Goal: Transaction & Acquisition: Purchase product/service

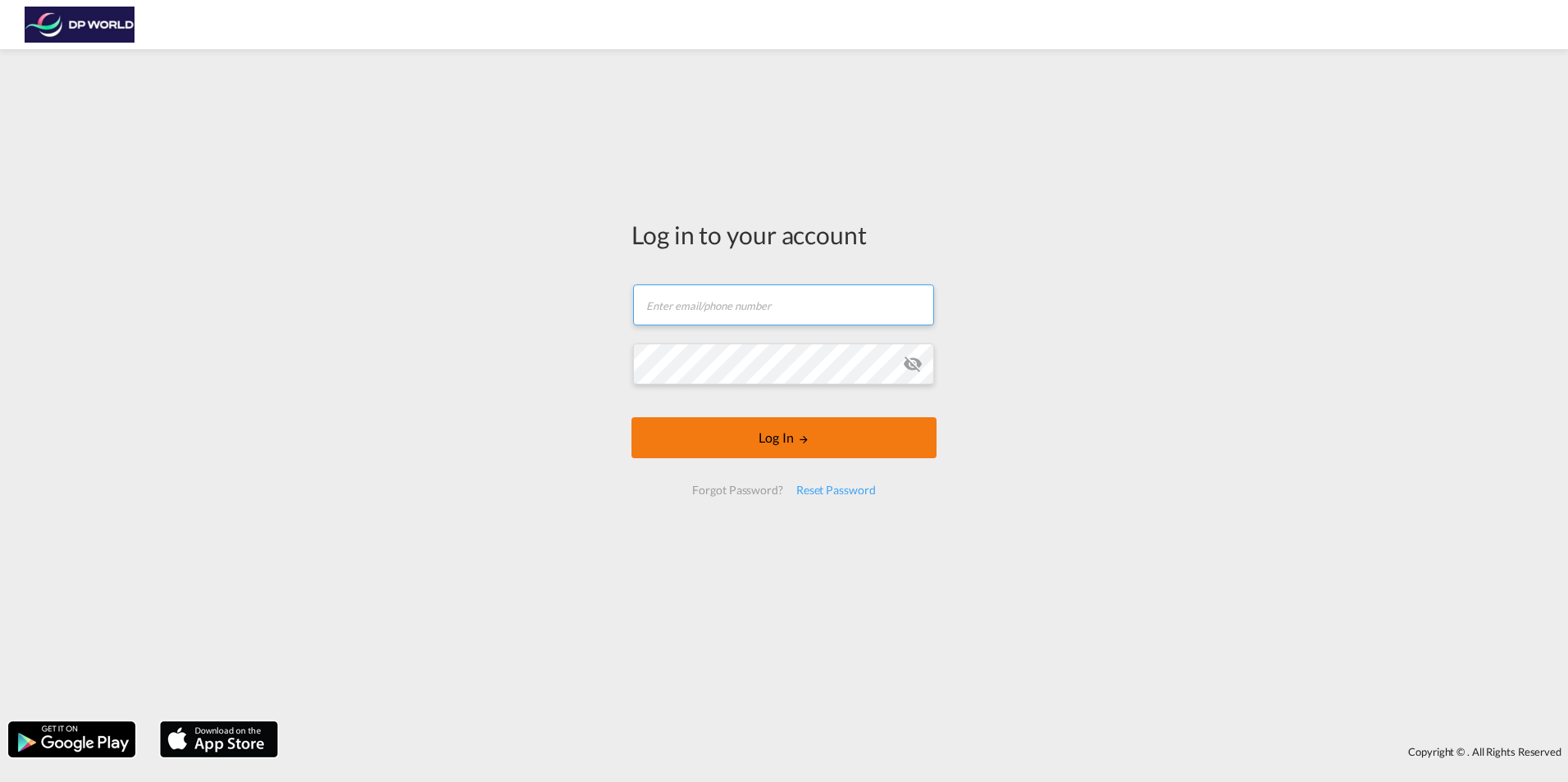
type input "jodi.lawrence@dpworld.com"
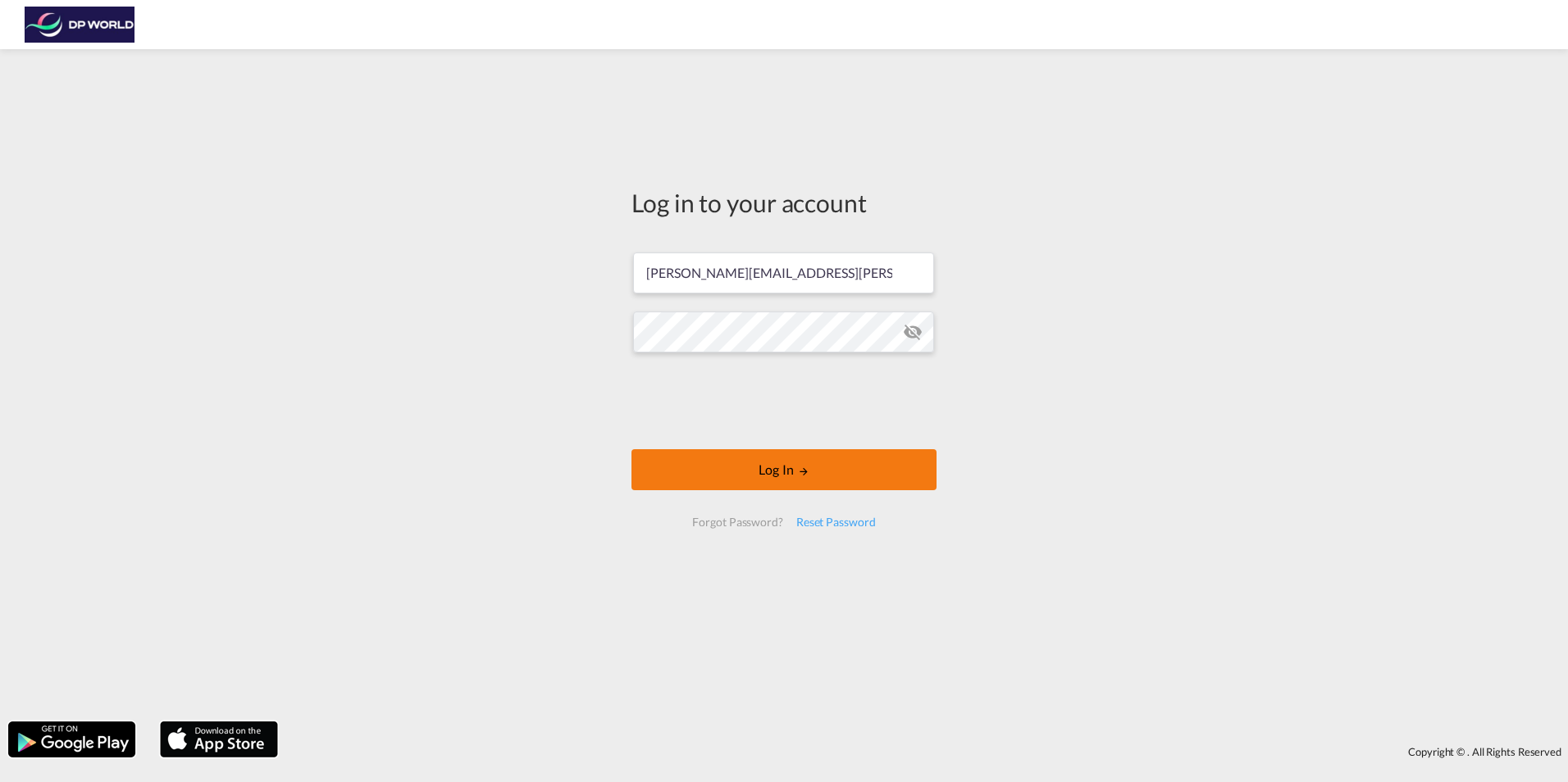
click at [760, 469] on button "Log In" at bounding box center [784, 470] width 305 height 41
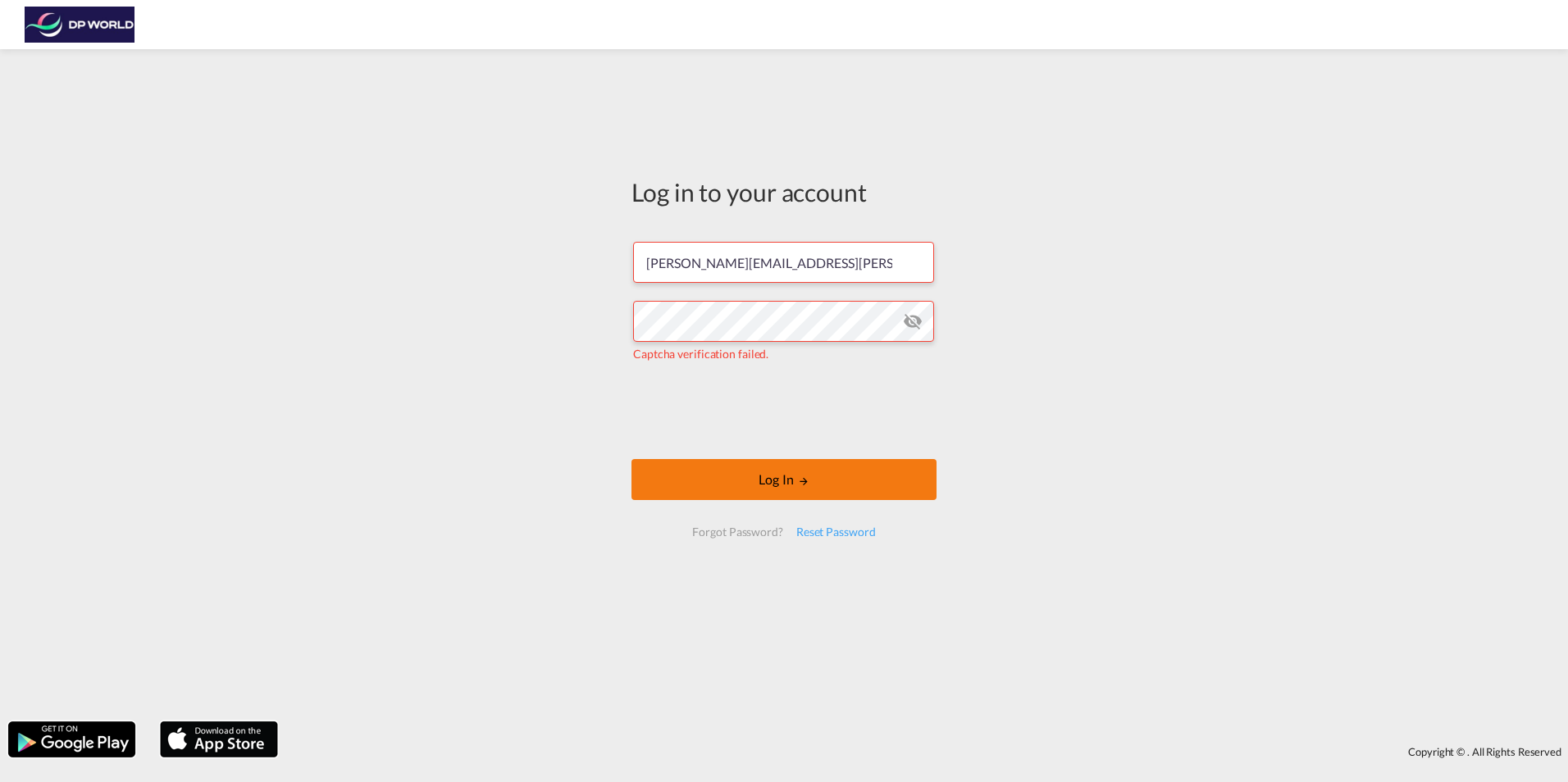
click at [815, 471] on button "Log In" at bounding box center [784, 480] width 305 height 41
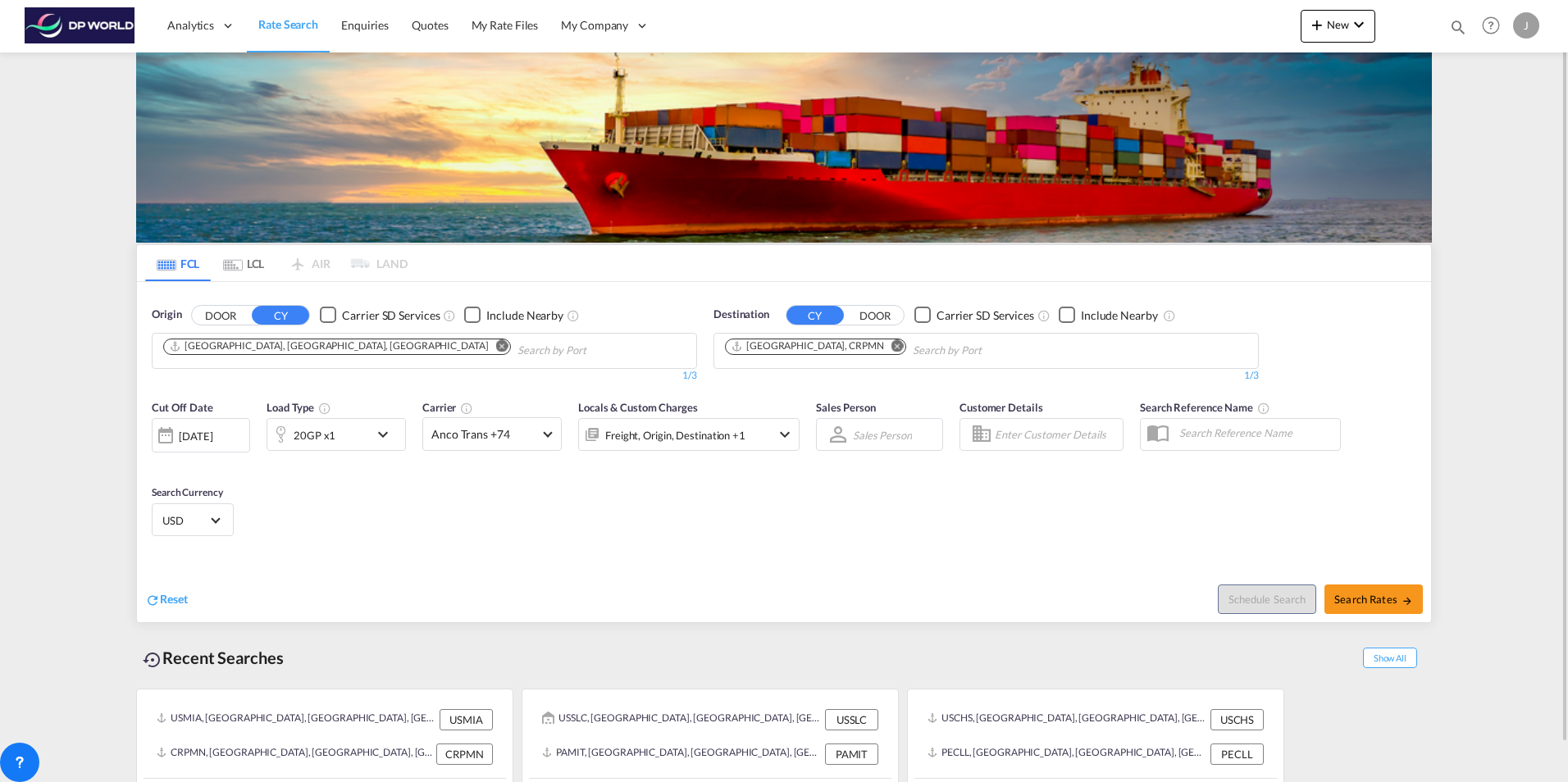
click at [496, 342] on md-icon "Remove" at bounding box center [502, 345] width 13 height 13
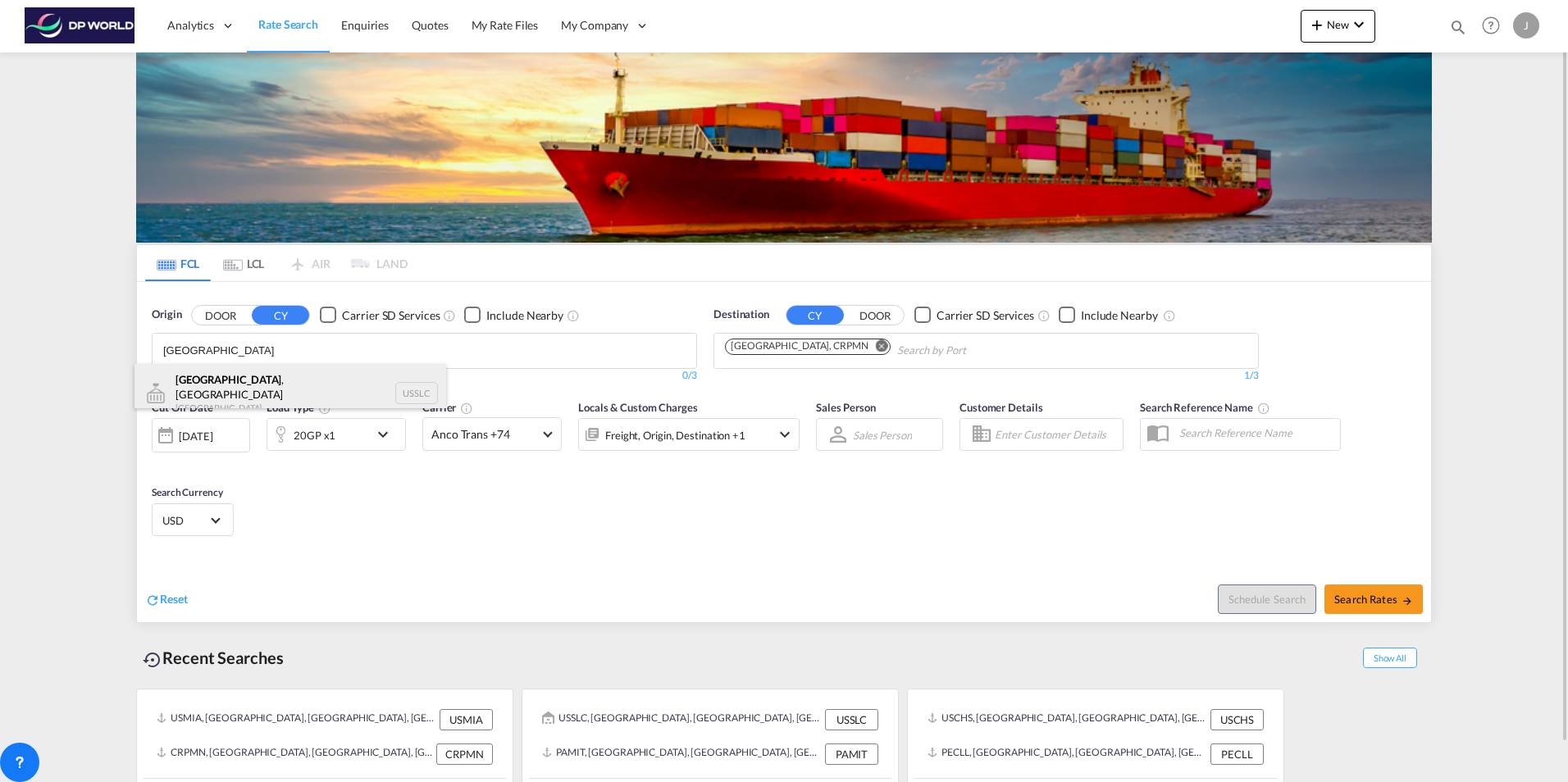
type input "Salt Lake City"
click at [211, 389] on div "Salt Lake City , UT United States USSLC" at bounding box center [290, 393] width 311 height 59
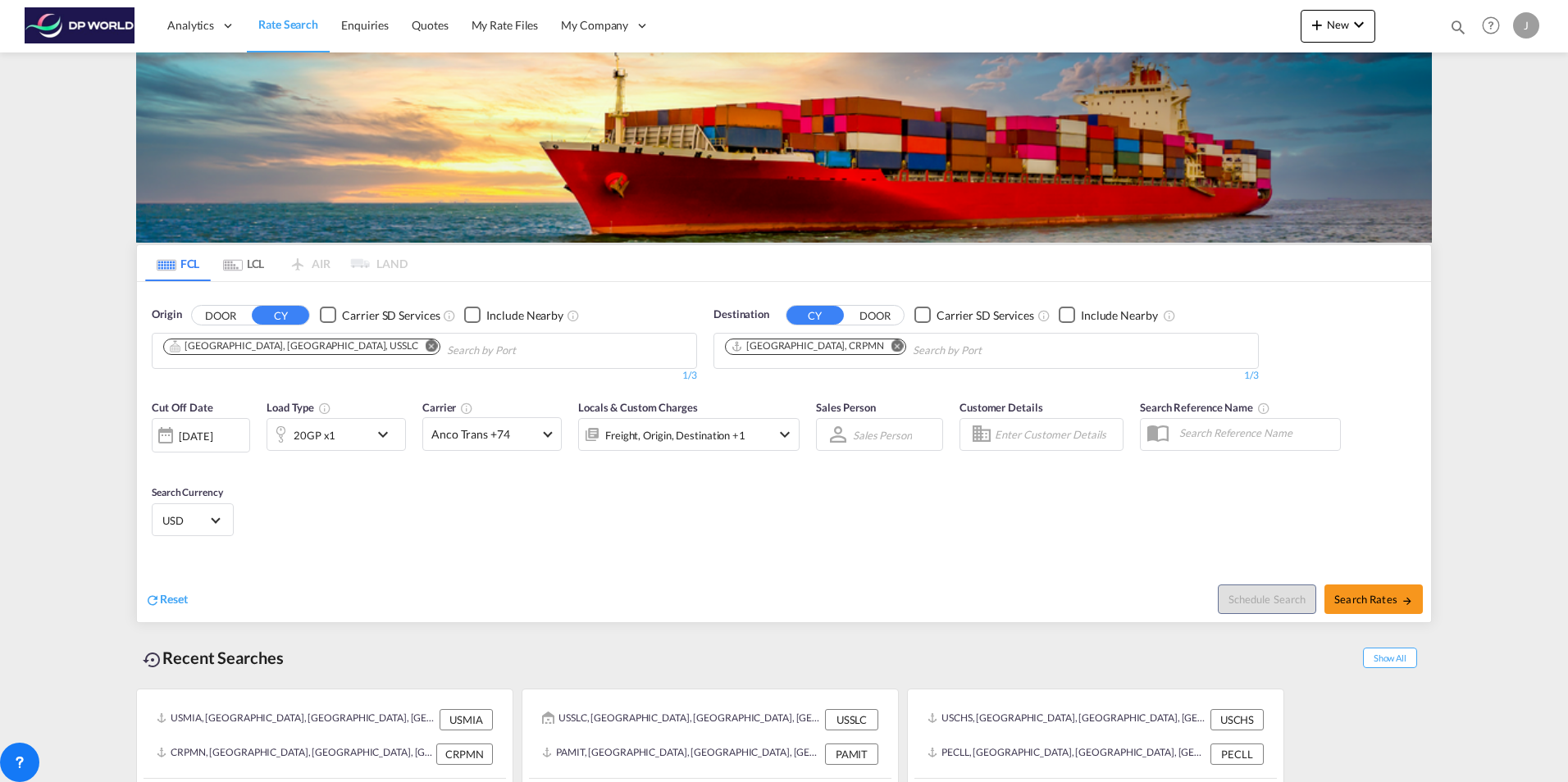
click at [892, 345] on md-icon "Remove" at bounding box center [898, 345] width 13 height 13
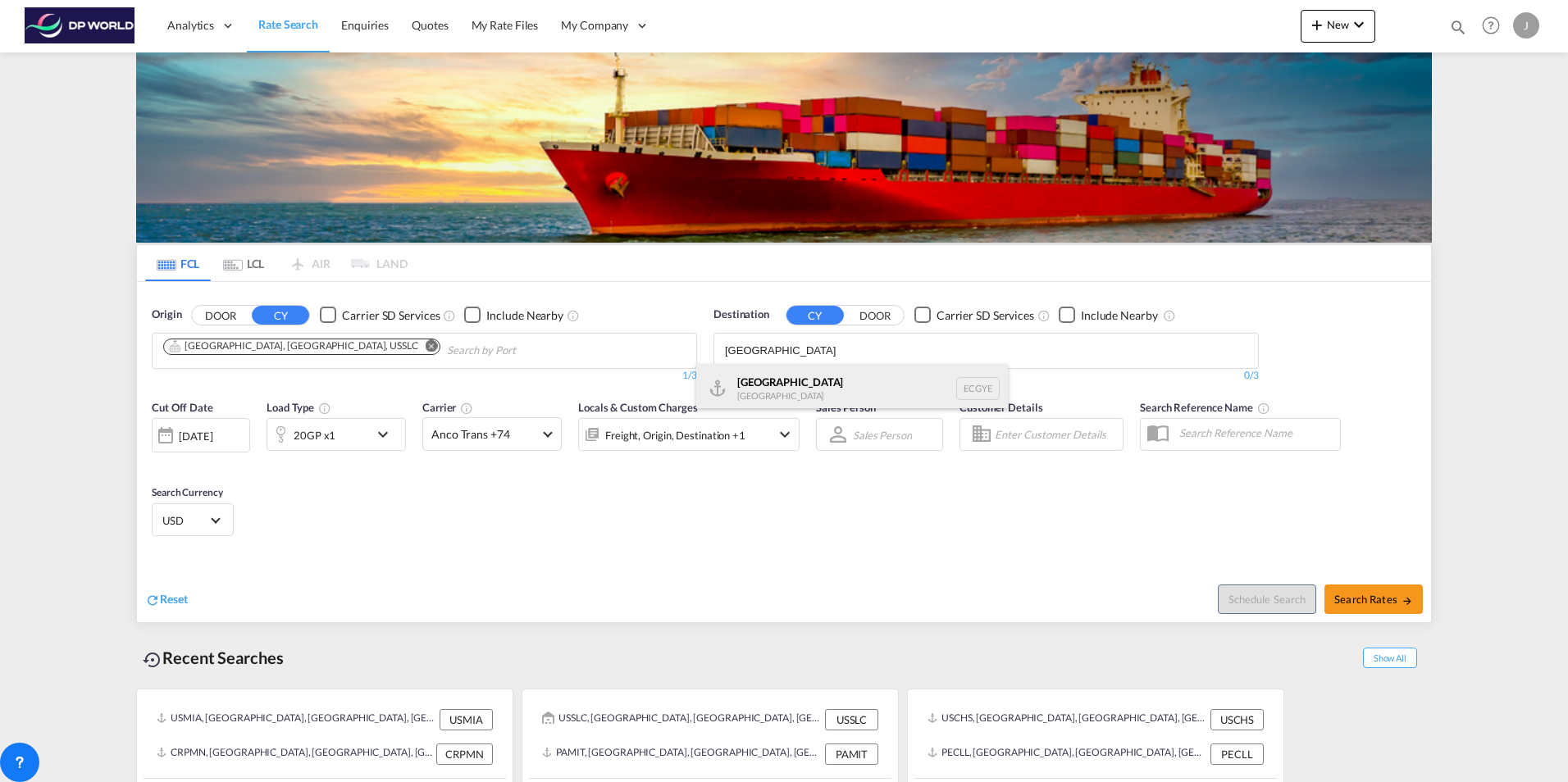
type input "Guayaquil"
click at [781, 378] on div "Guayaquil Ecuador ECGYE" at bounding box center [852, 389] width 311 height 49
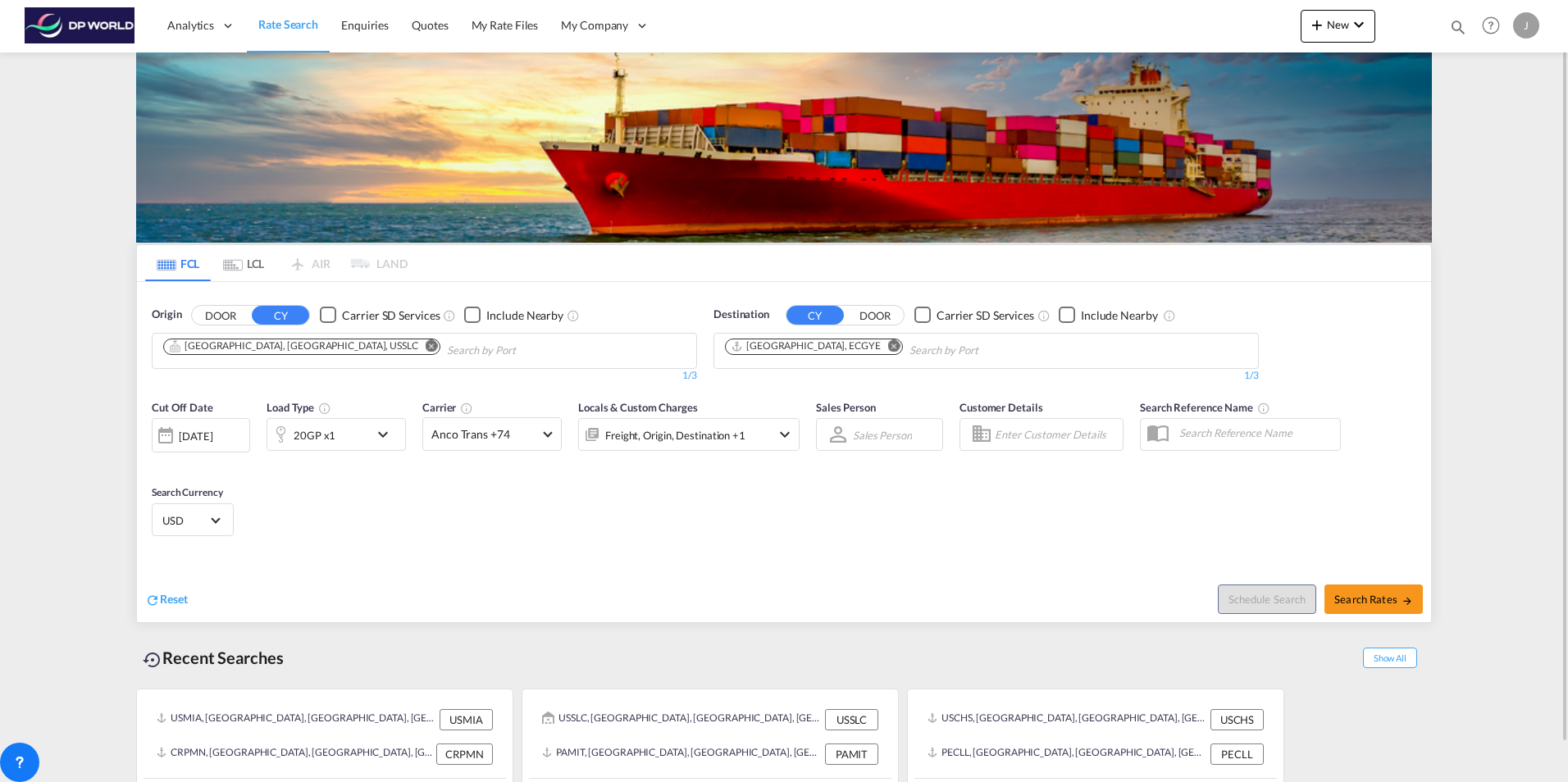
click at [188, 434] on div "21 Aug 2025" at bounding box center [196, 436] width 33 height 15
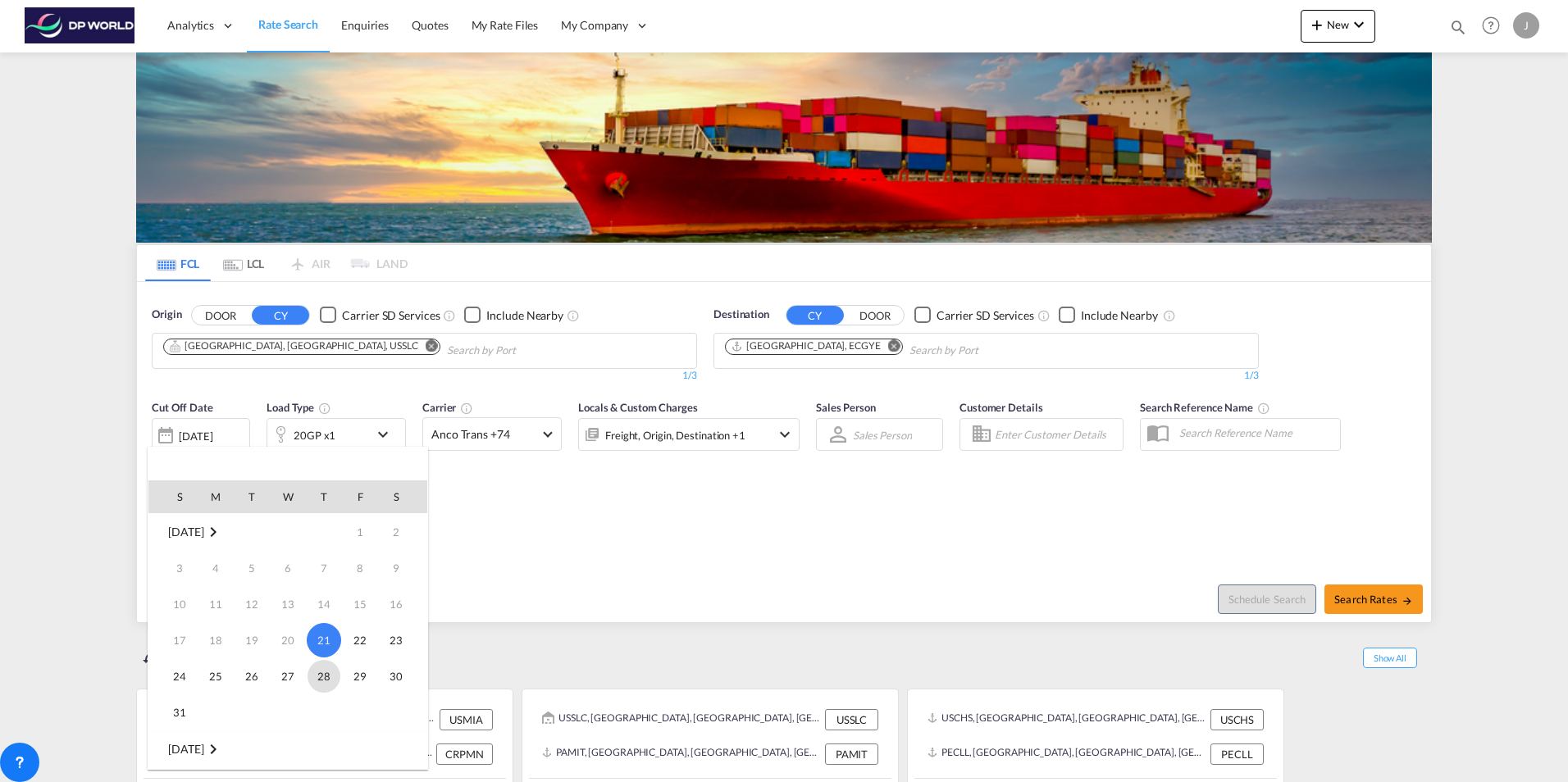
click at [323, 680] on span "28" at bounding box center [324, 676] width 33 height 33
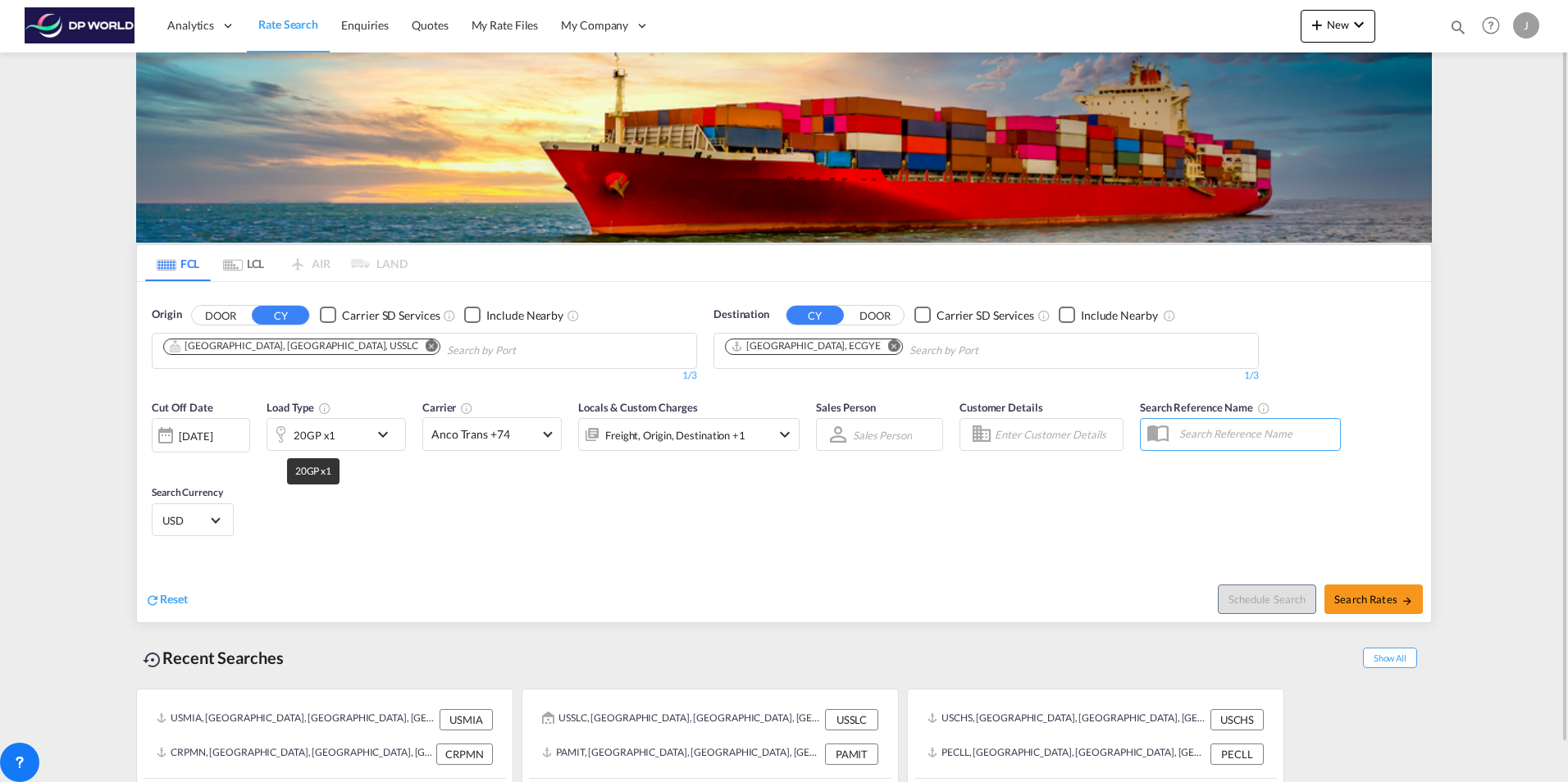
click at [330, 442] on div "20GP x1" at bounding box center [314, 435] width 42 height 23
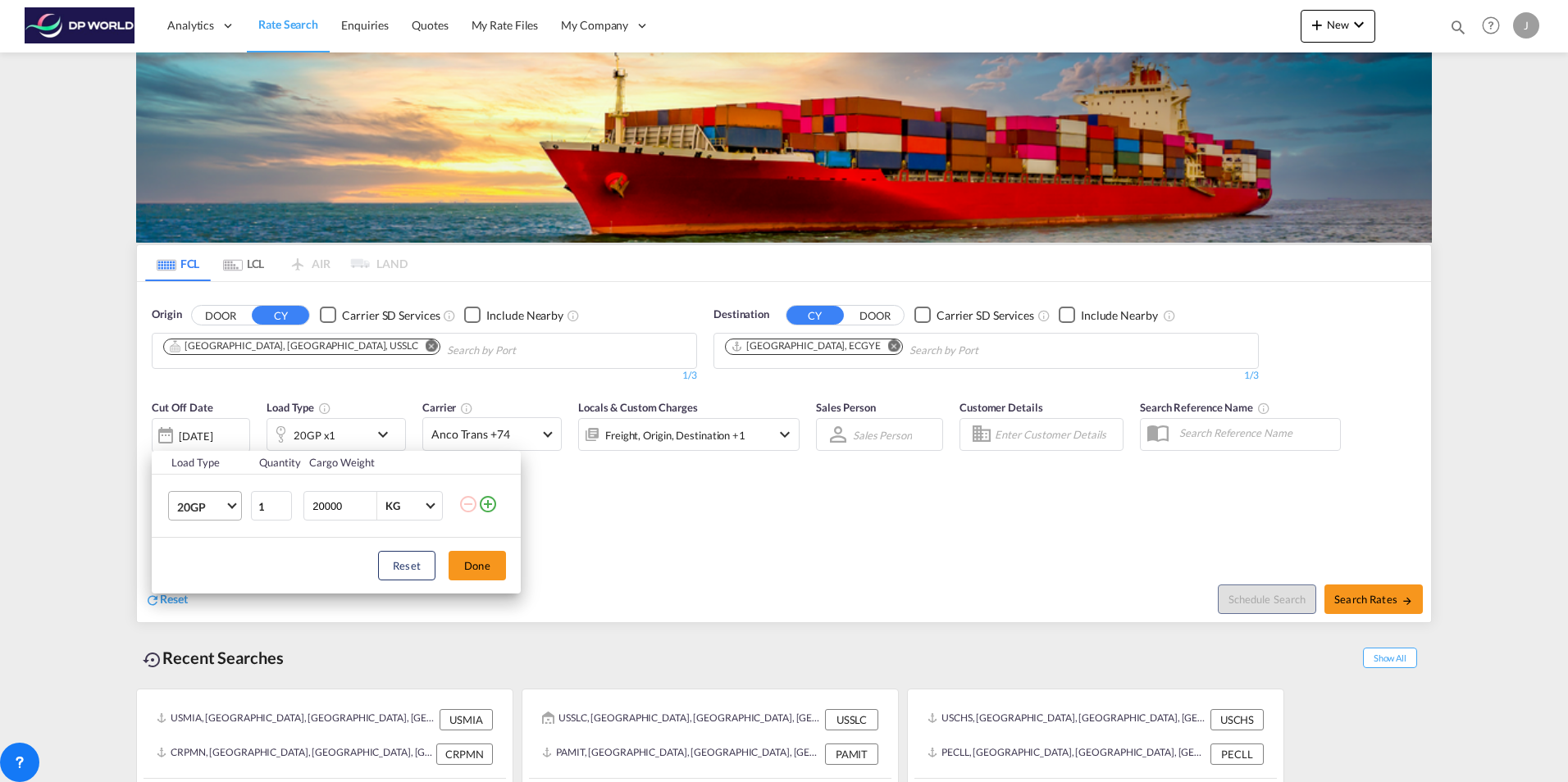
click at [224, 508] on span "20GP" at bounding box center [201, 507] width 48 height 17
click at [204, 582] on div "40HC" at bounding box center [192, 585] width 30 height 17
click at [276, 514] on input "1" at bounding box center [271, 506] width 41 height 29
type input "2"
click at [286, 503] on input "2" at bounding box center [271, 506] width 41 height 29
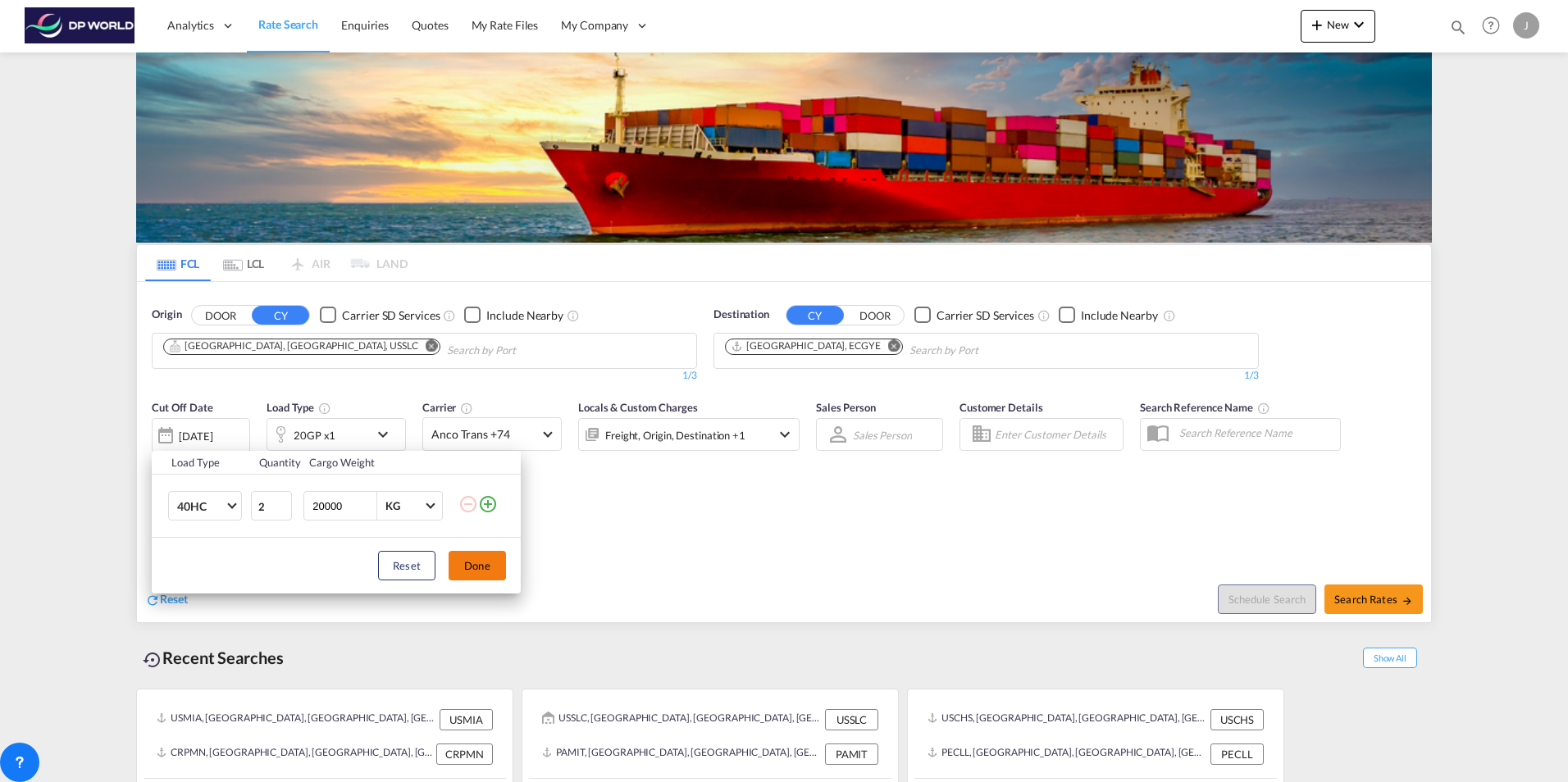
click at [476, 562] on button "Done" at bounding box center [477, 566] width 58 height 29
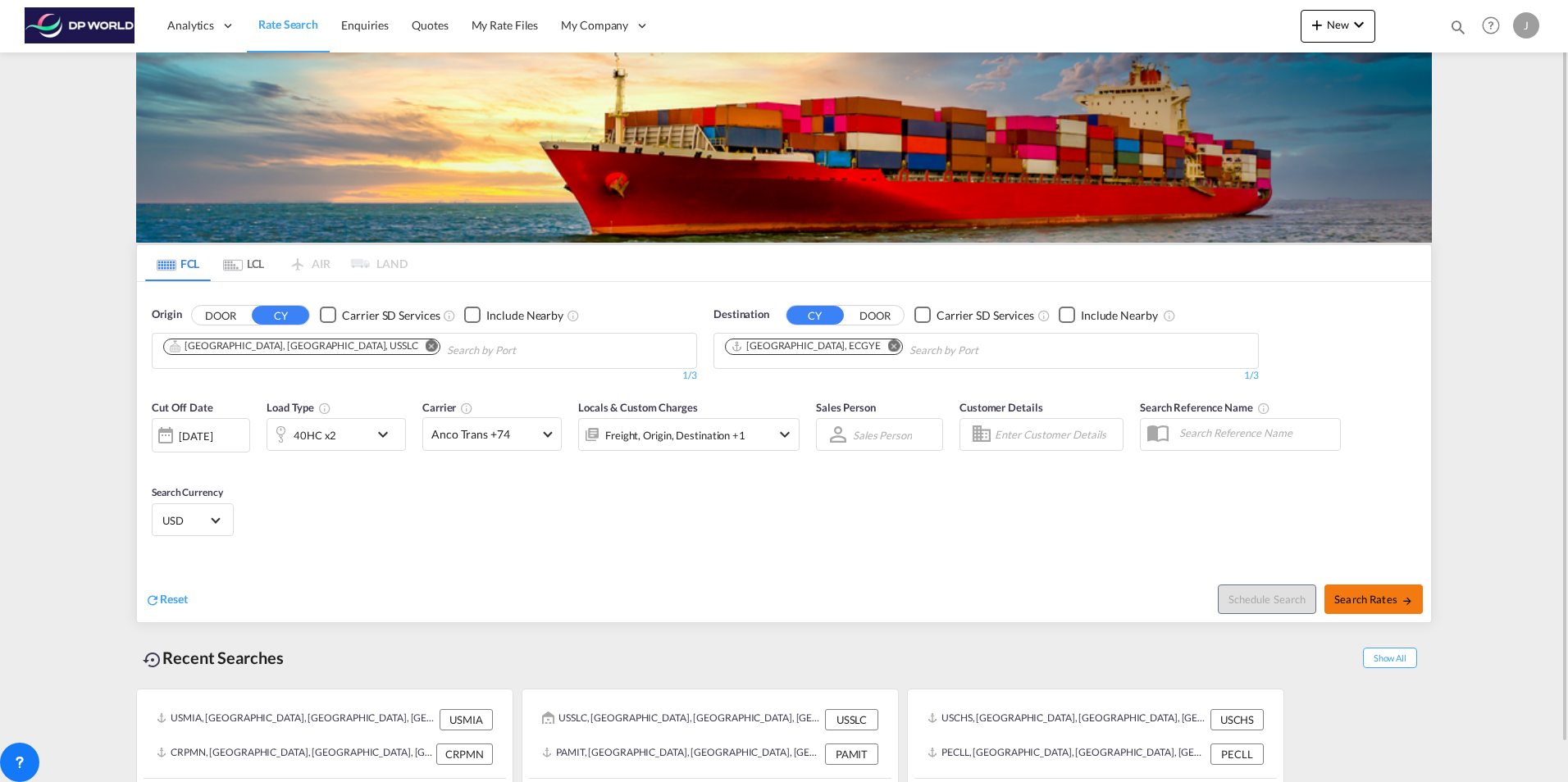
click at [1384, 603] on span "Search Rates" at bounding box center [1373, 599] width 78 height 13
type input "USSLC to ECGYE / 28 Aug 2025"
click at [426, 344] on md-icon "Remove" at bounding box center [432, 345] width 13 height 13
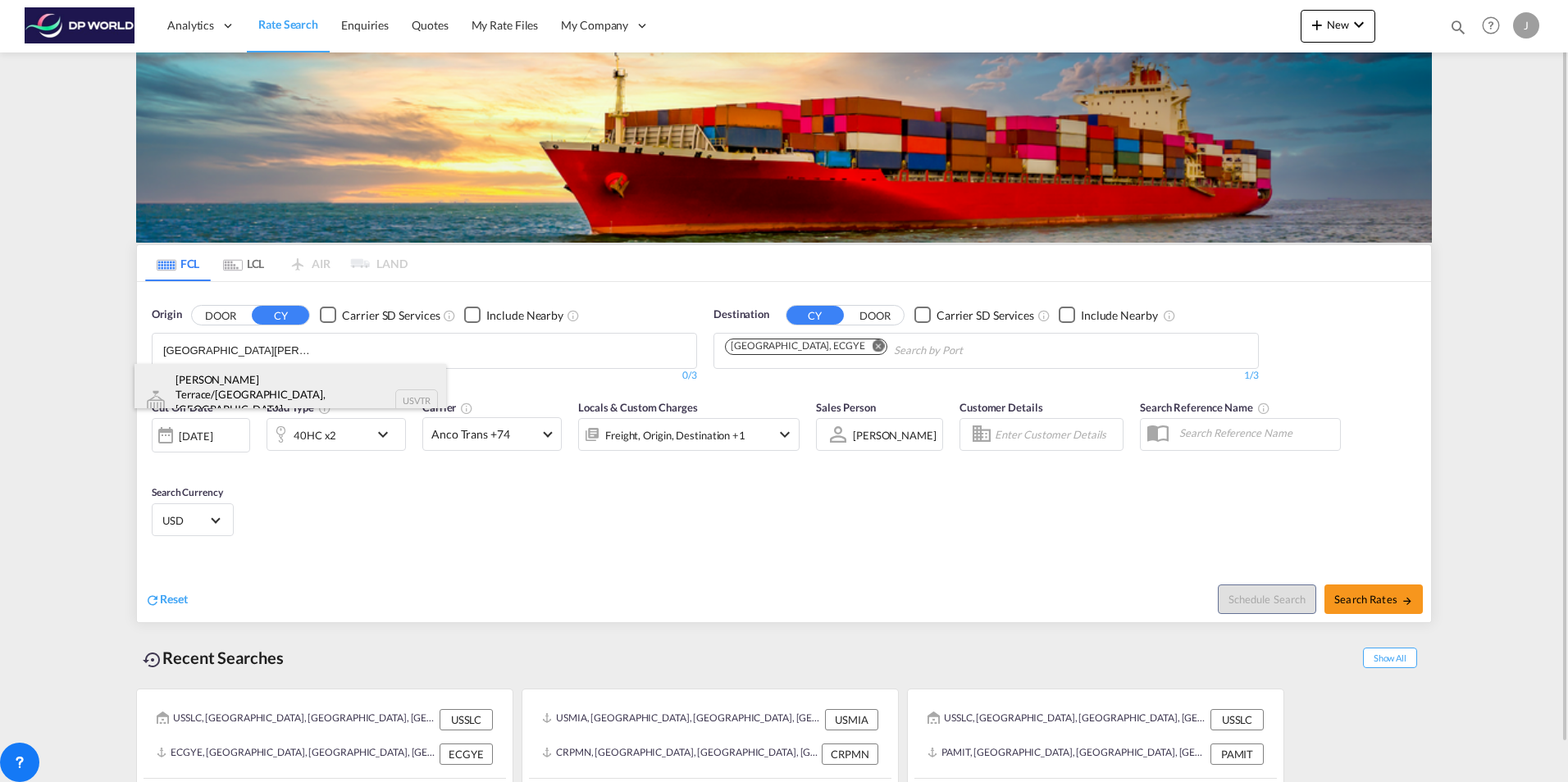
type input "St. Louis"
click at [234, 390] on div "Woodson Terrace/St Louis, MO United States USVTR" at bounding box center [290, 400] width 311 height 73
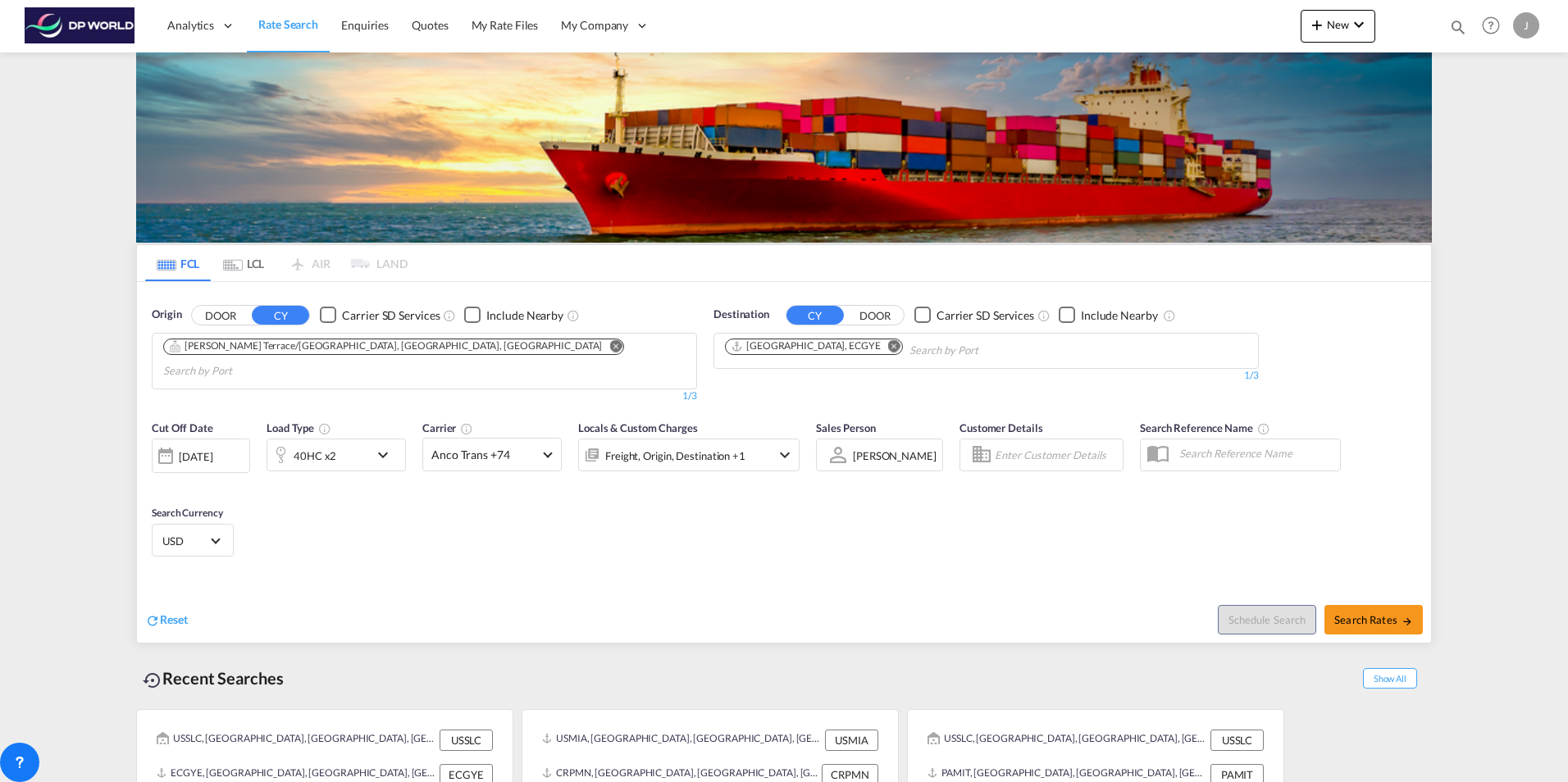
click at [610, 342] on md-icon "Remove" at bounding box center [616, 345] width 13 height 13
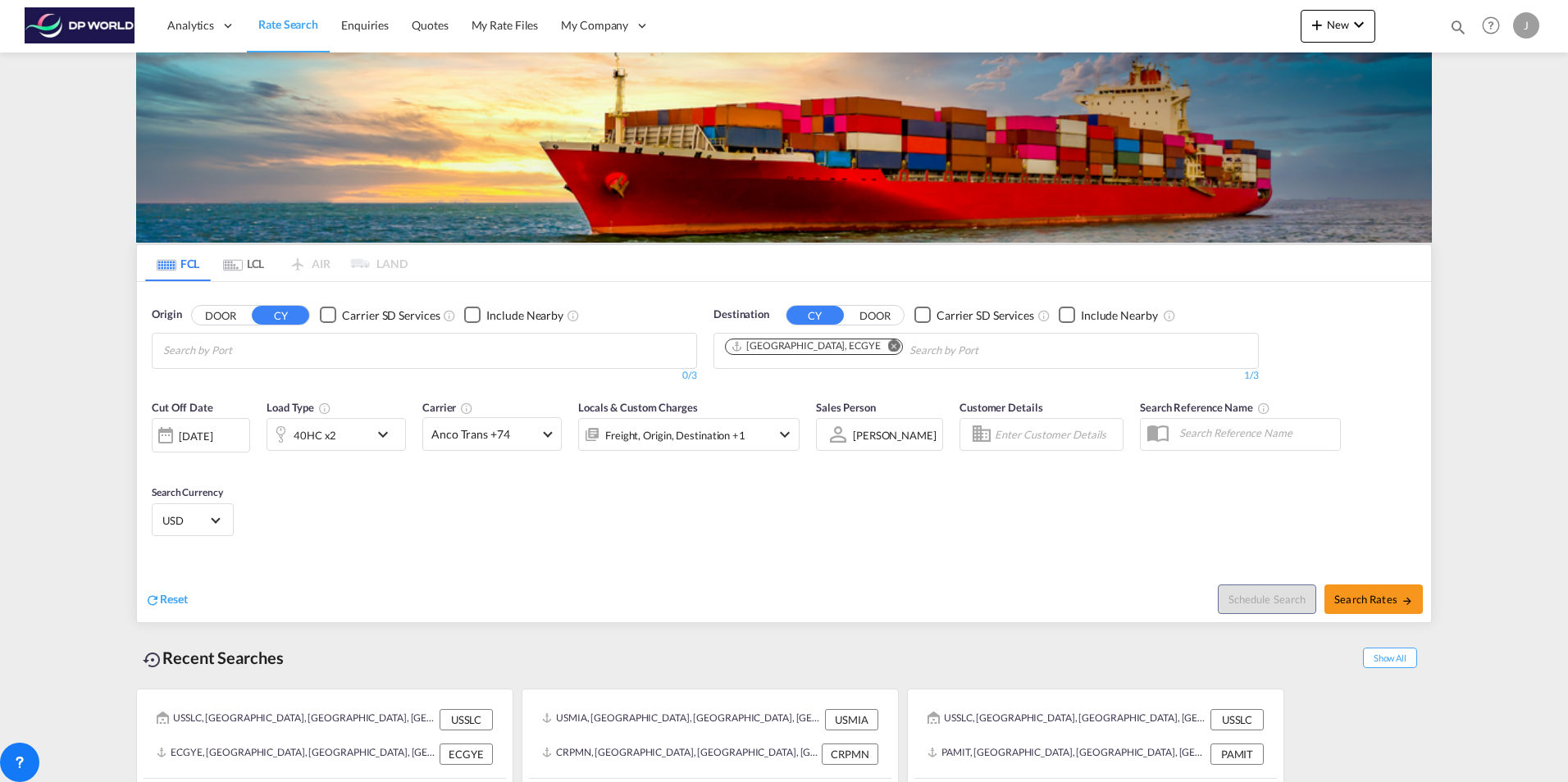
click at [183, 349] on body "Analytics Dashboard Rate Search Enquiries Quotes My Rate Files My Company" at bounding box center [784, 391] width 1568 height 782
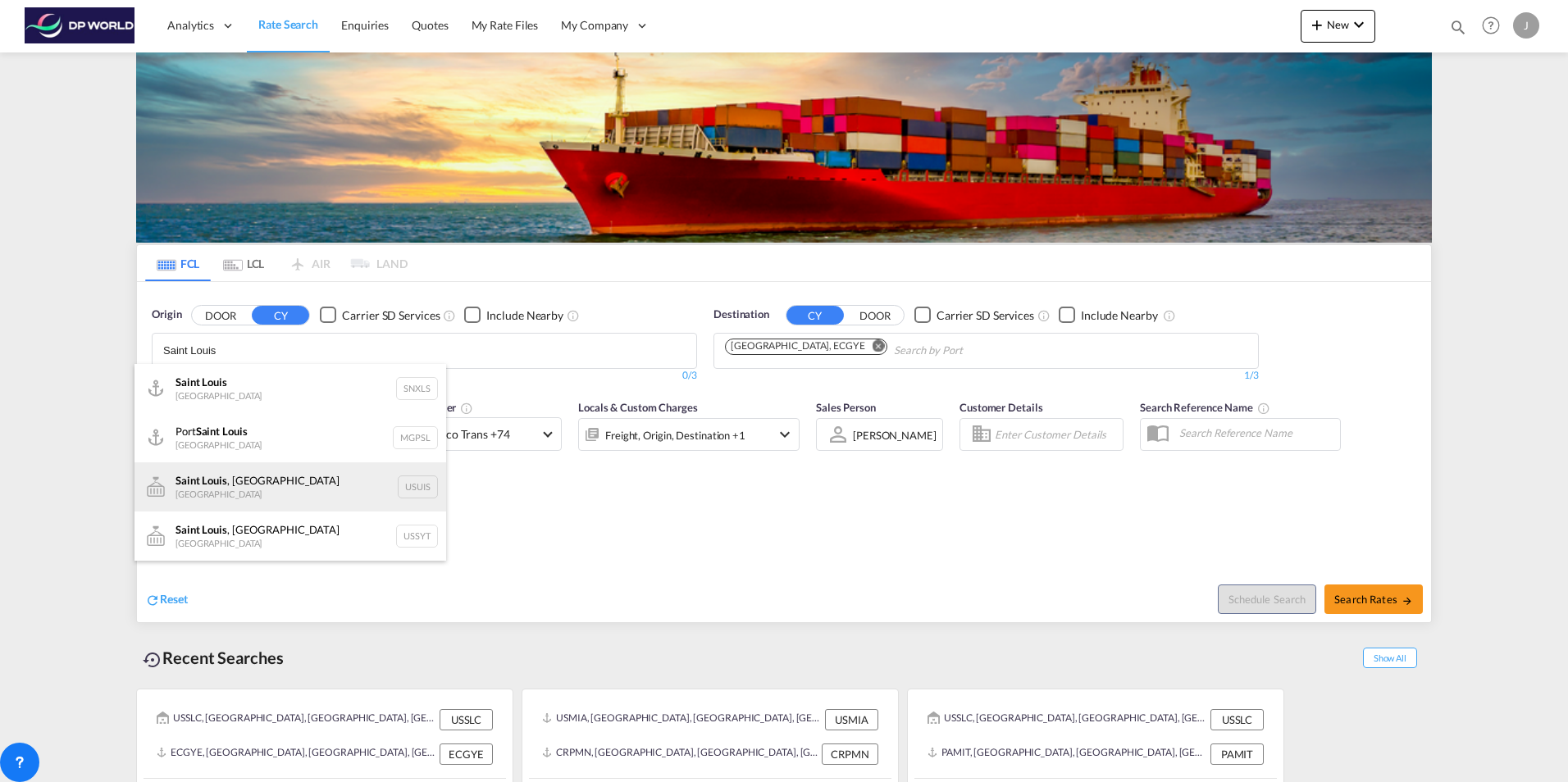
scroll to position [82, 0]
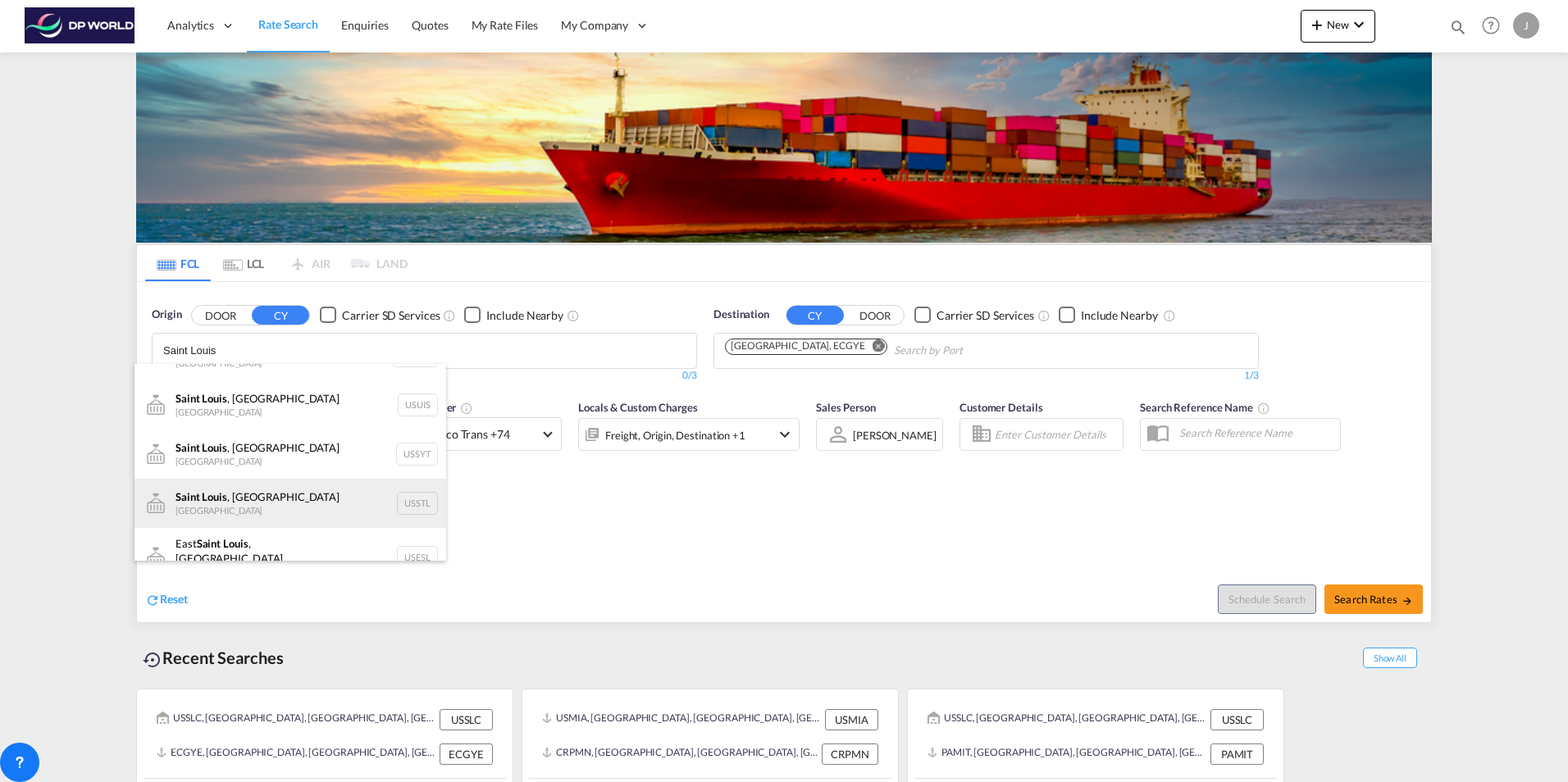
type input "Saint Louis"
click at [200, 505] on div "Saint Louis , MO United States USSTL" at bounding box center [290, 503] width 311 height 49
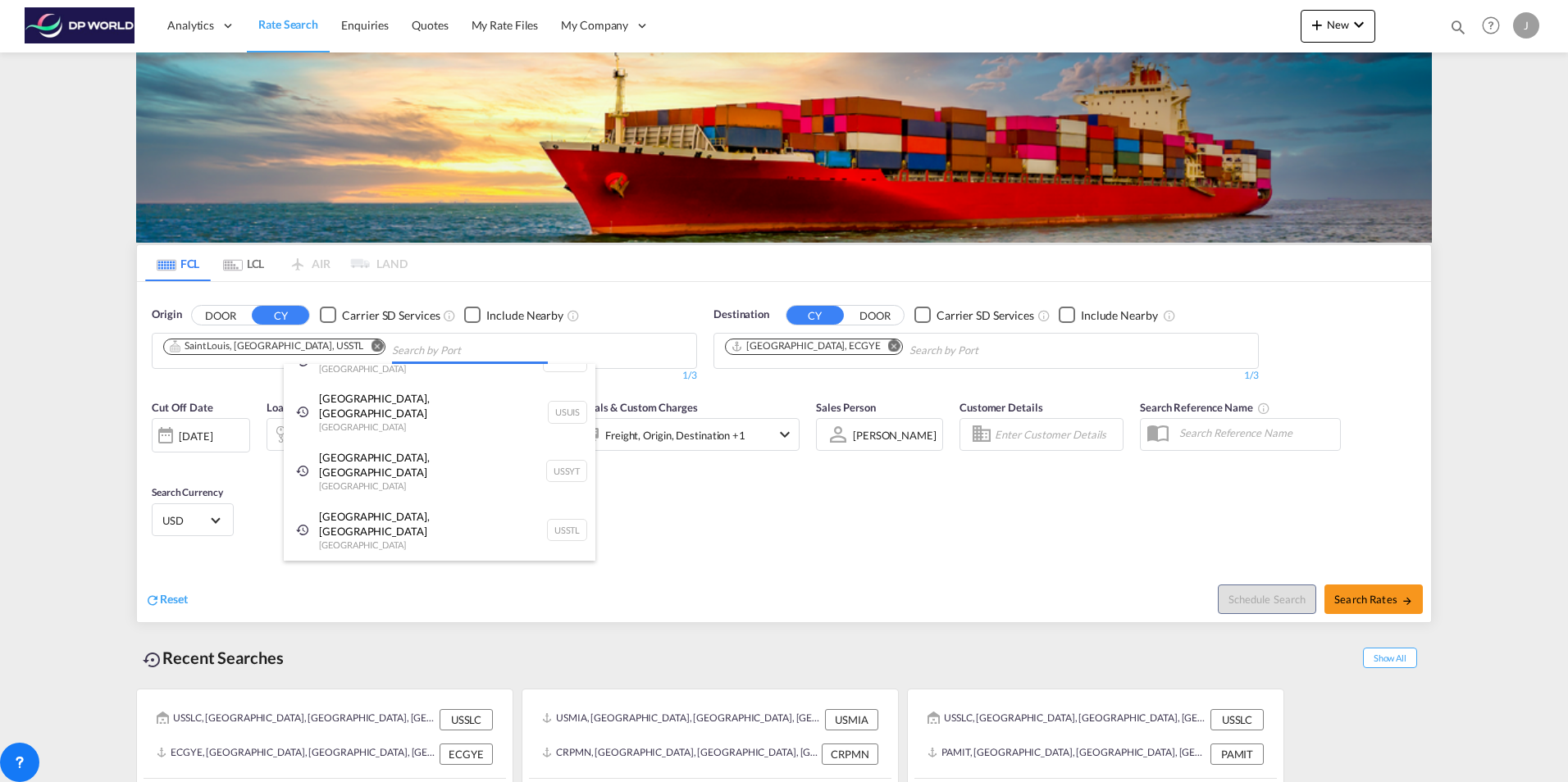
scroll to position [24, 0]
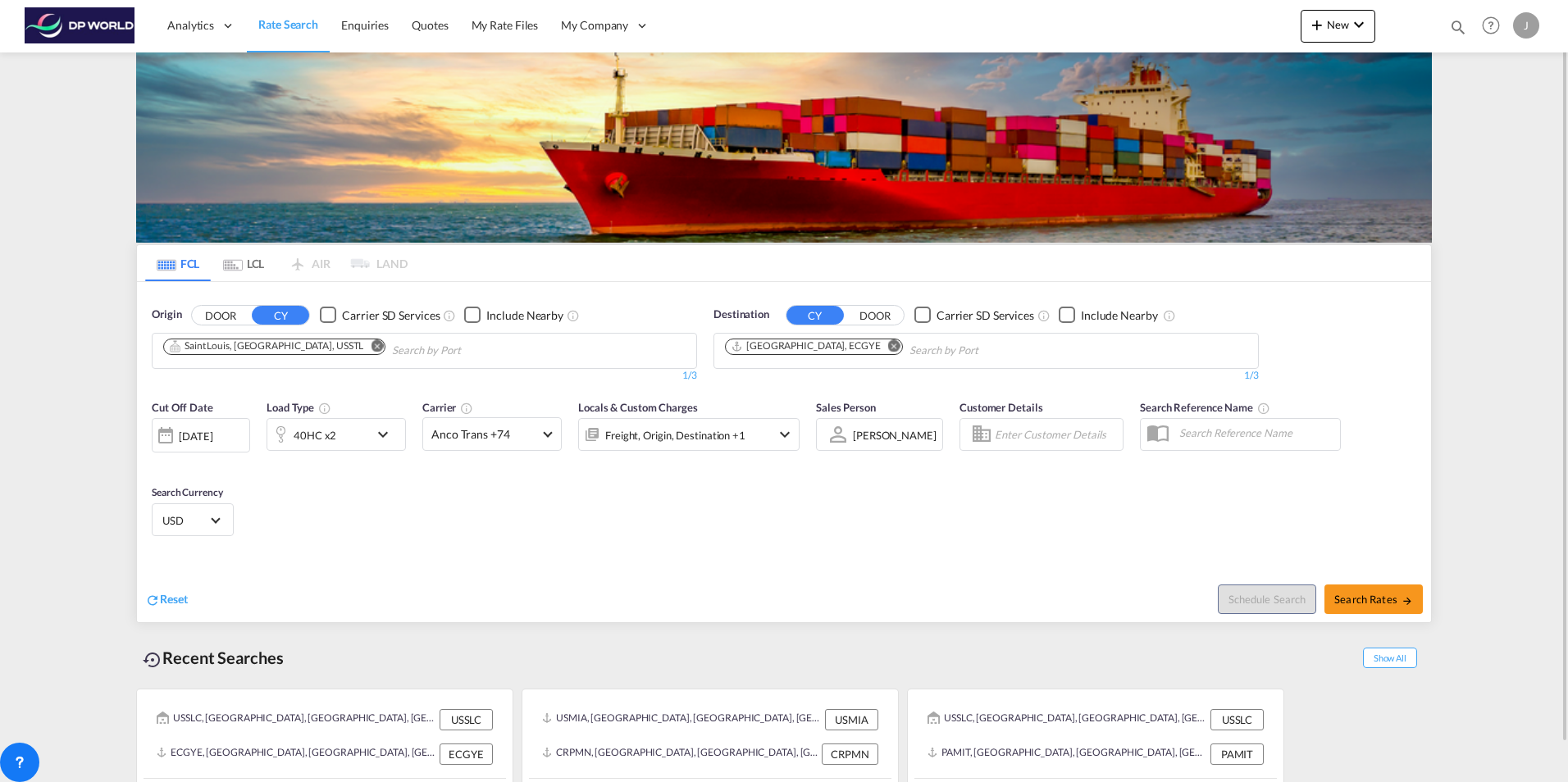
click at [888, 340] on md-icon "Remove" at bounding box center [894, 345] width 13 height 13
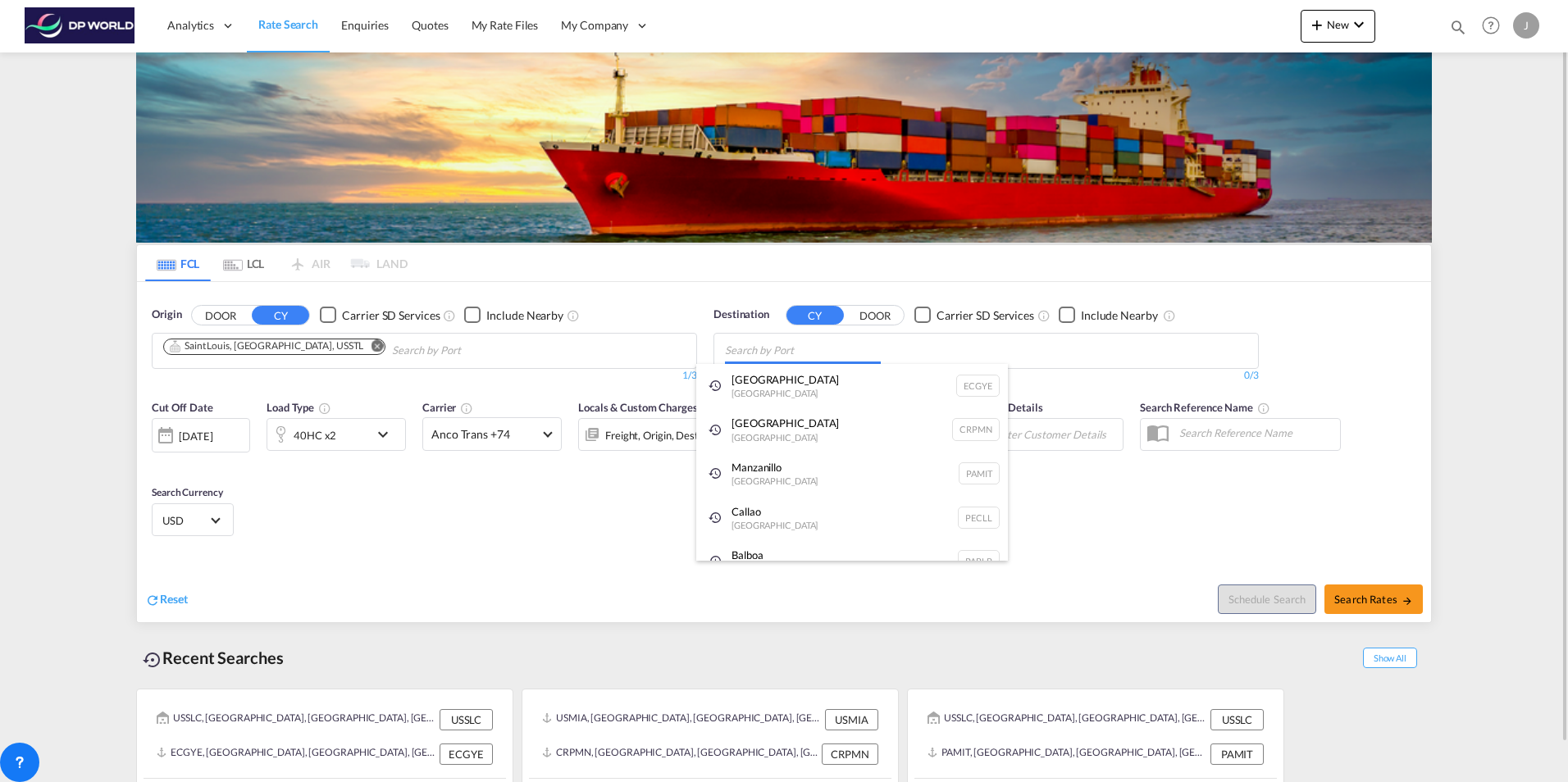
click at [767, 349] on body "Analytics Dashboard Rate Search Enquiries Quotes My Rate Files My Company" at bounding box center [784, 391] width 1568 height 782
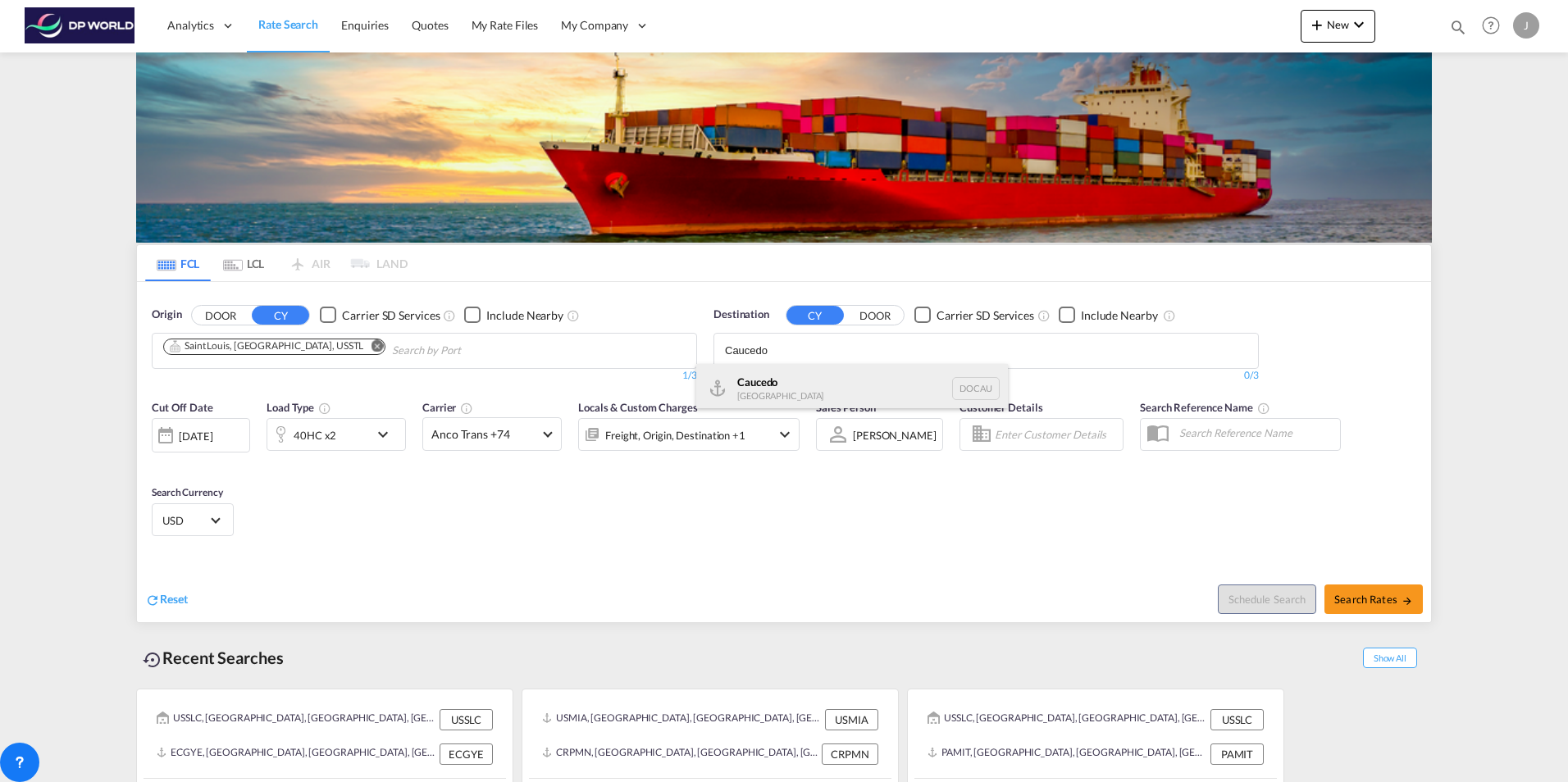
type input "Caucedo"
click at [769, 382] on div "Caucedo Dominican Republic DOCAU" at bounding box center [852, 389] width 311 height 49
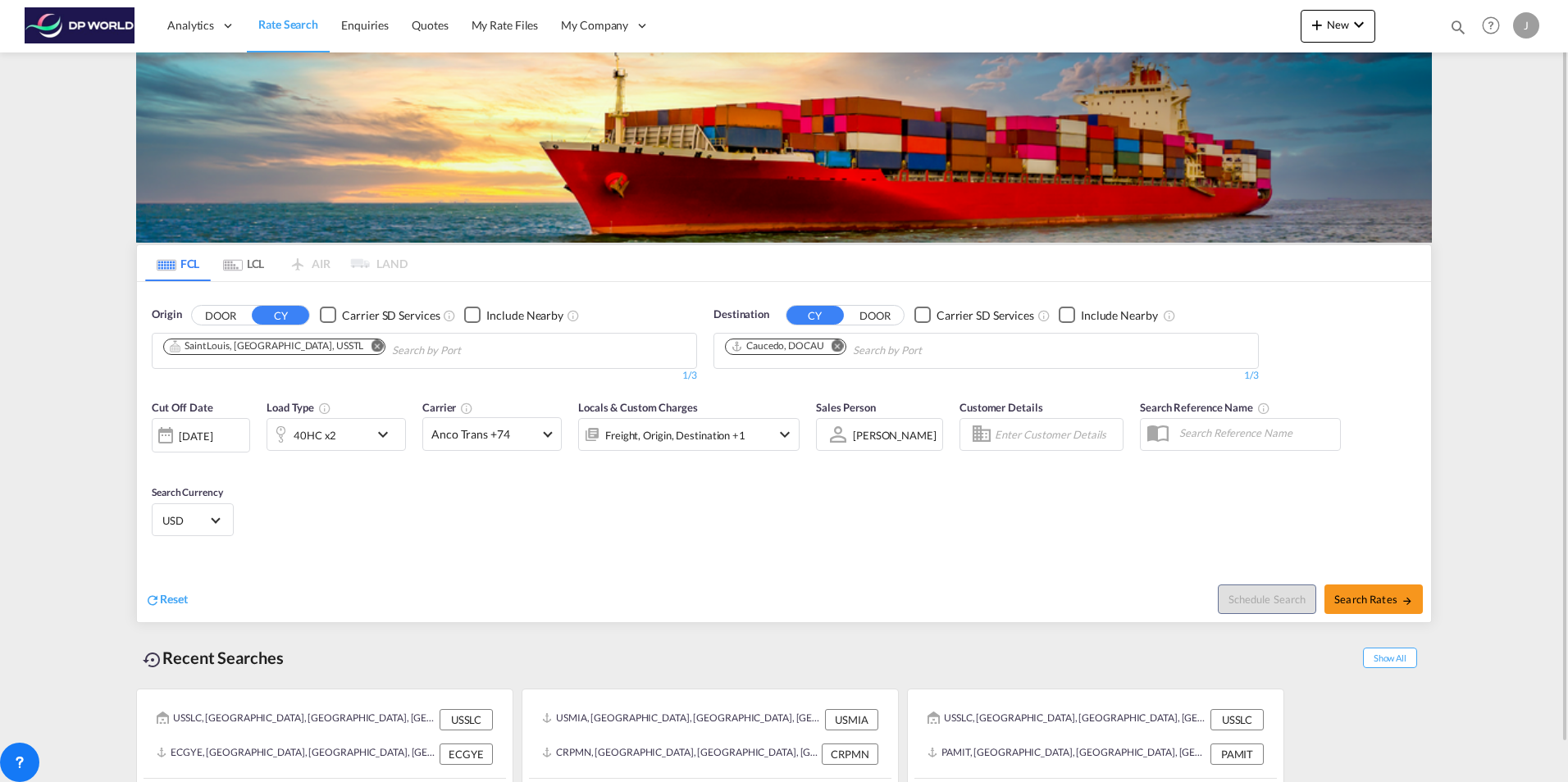
click at [172, 433] on div at bounding box center [165, 436] width 26 height 33
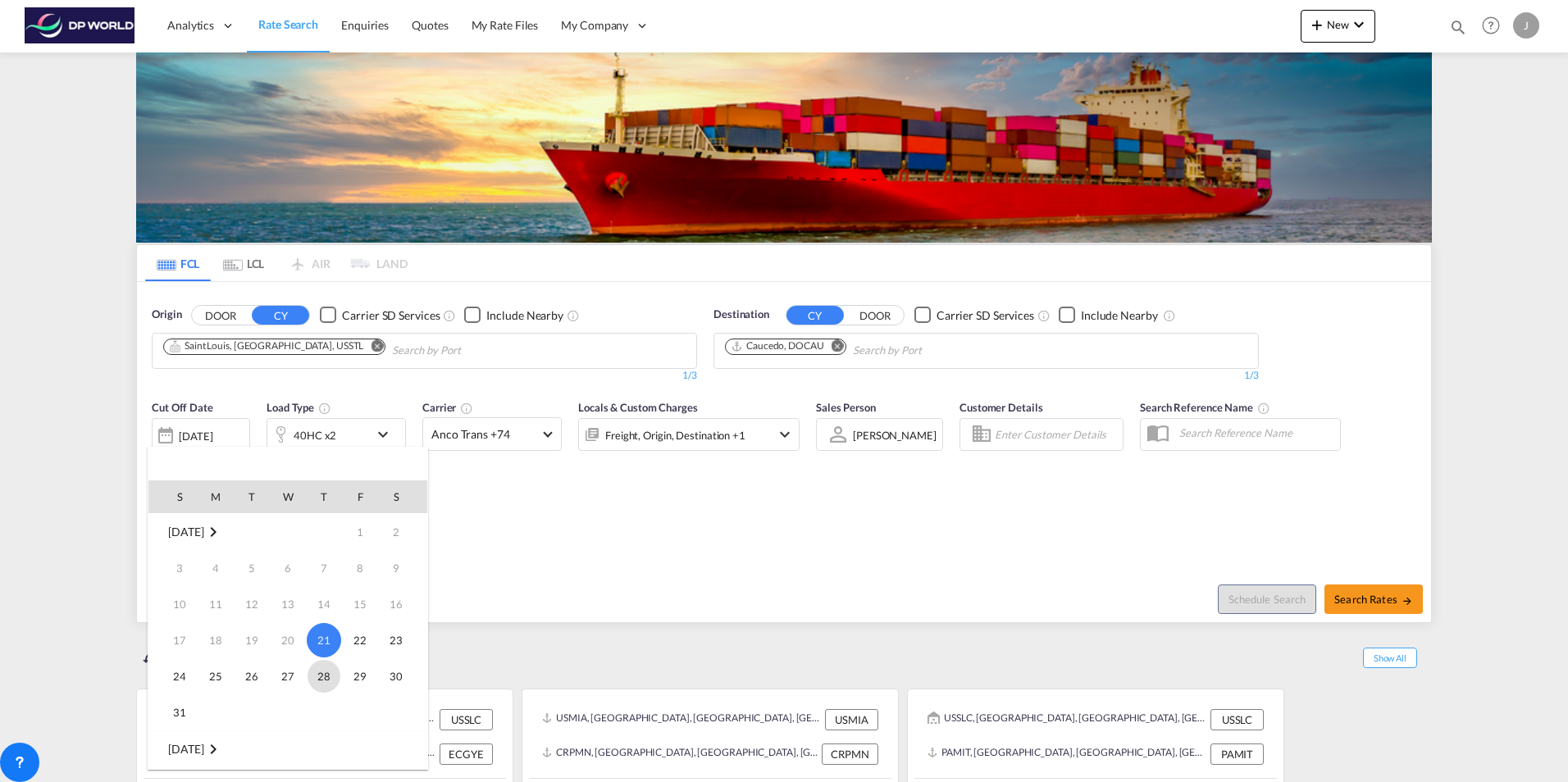
click at [328, 668] on span "28" at bounding box center [324, 676] width 33 height 33
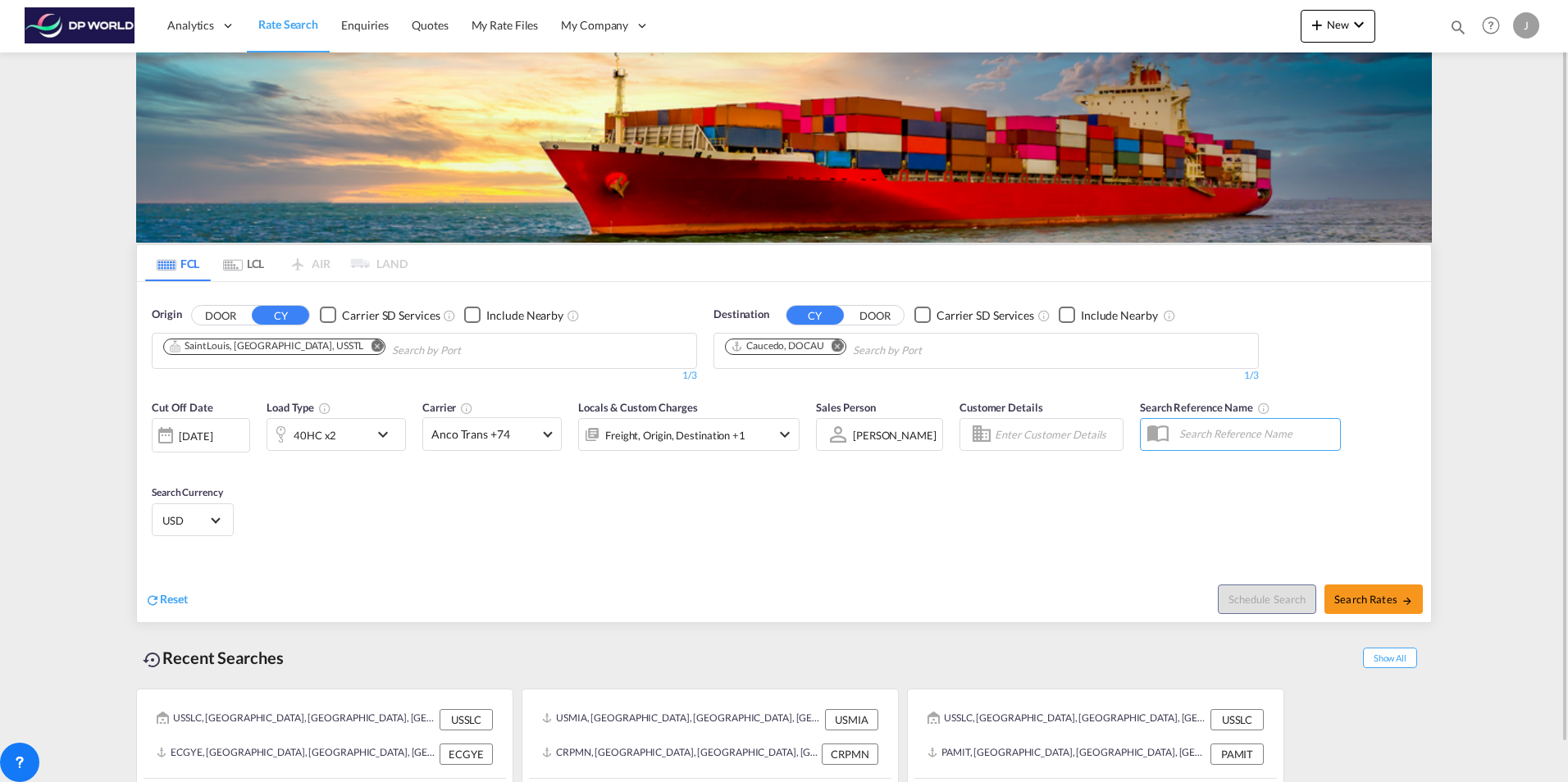
click at [377, 430] on md-icon "icon-chevron-down" at bounding box center [387, 435] width 27 height 20
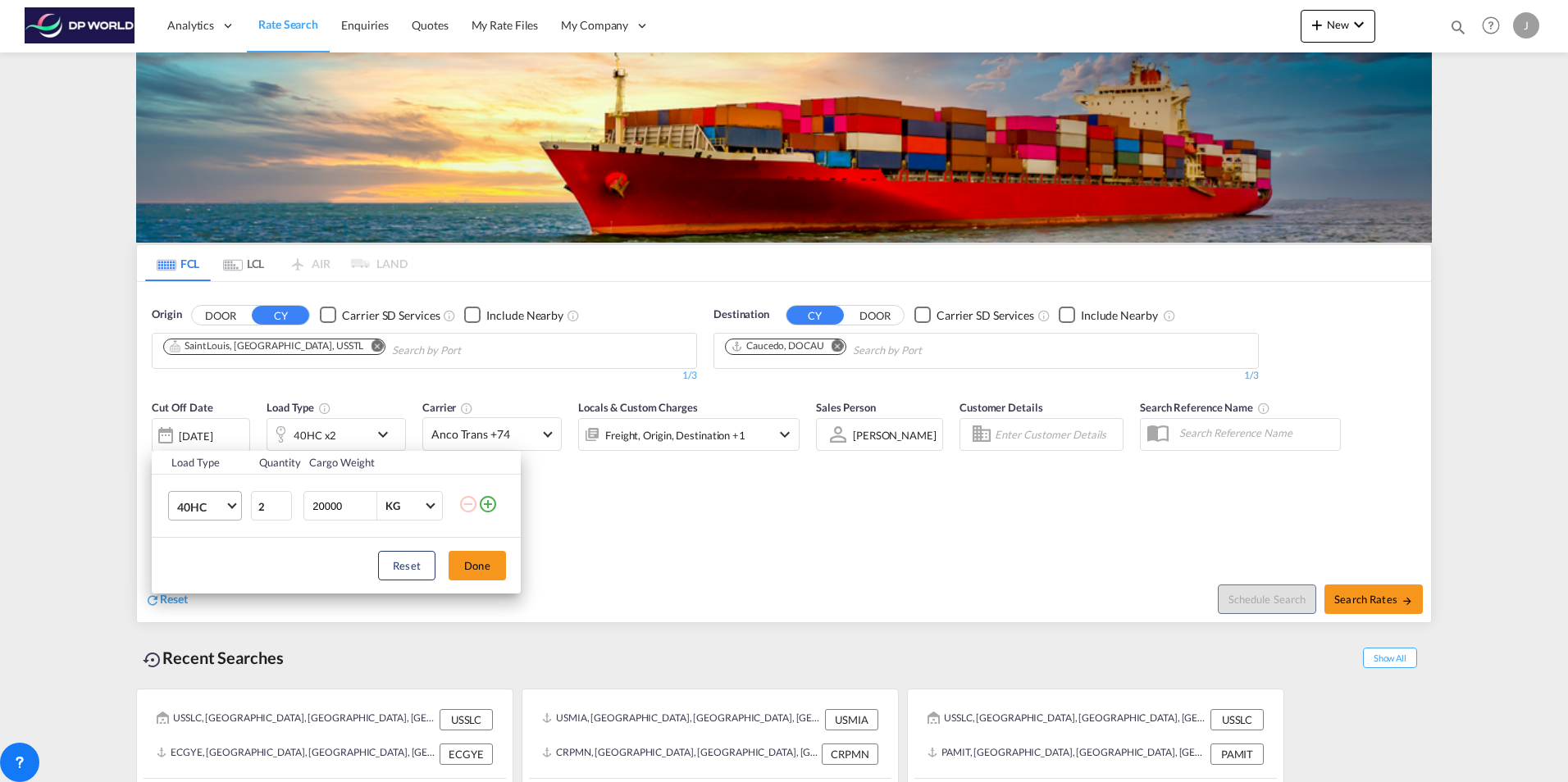
click at [220, 505] on span "40HC" at bounding box center [201, 507] width 48 height 17
click at [208, 467] on md-option "40GP" at bounding box center [220, 467] width 112 height 39
click at [470, 562] on button "Done" at bounding box center [477, 566] width 58 height 29
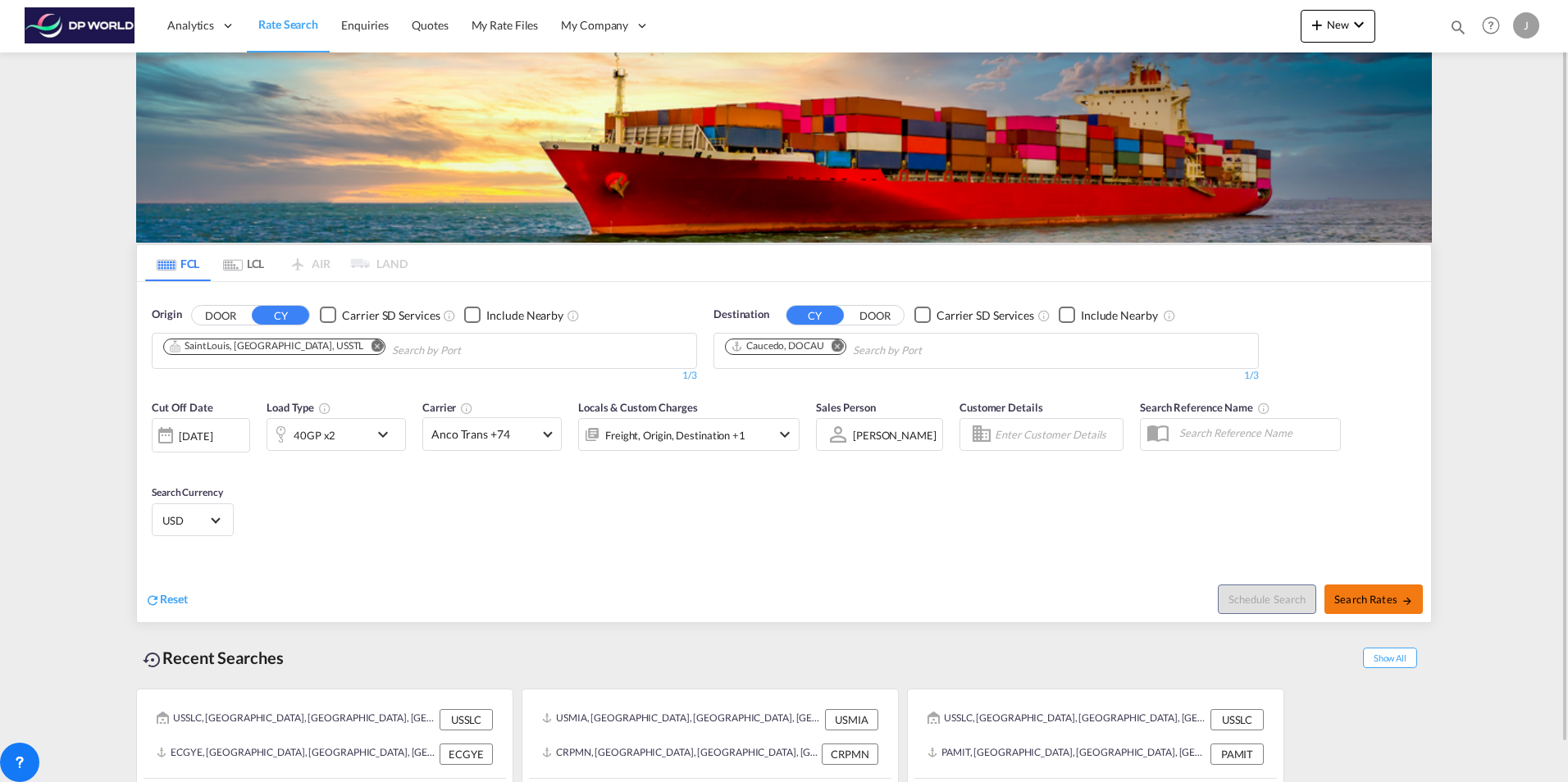
click at [1376, 591] on button "Search Rates" at bounding box center [1373, 599] width 99 height 29
type input "USSTL to DOCAU / 28 Aug 2025"
click at [381, 429] on md-icon "icon-chevron-down" at bounding box center [387, 435] width 27 height 20
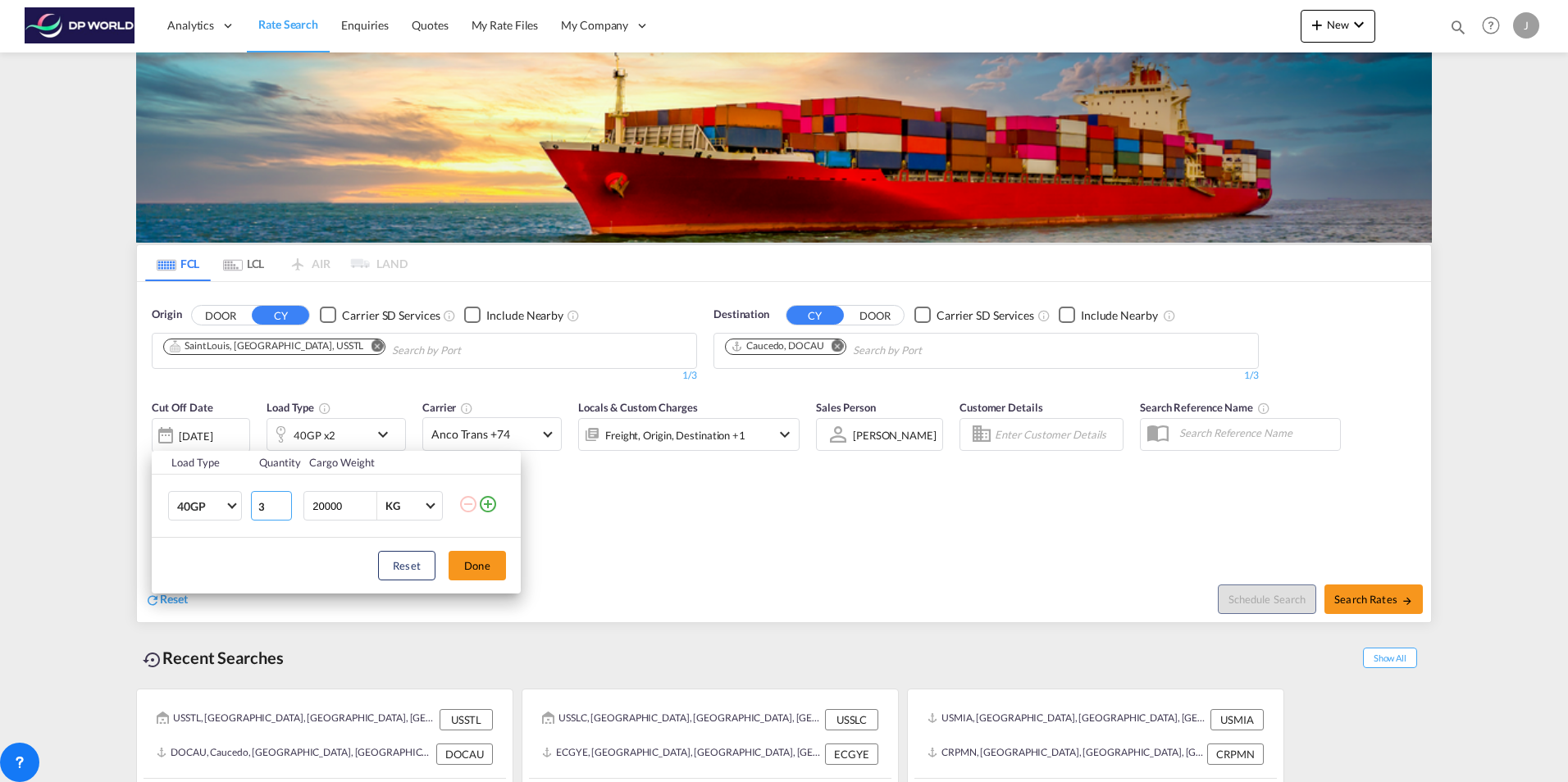
click at [286, 500] on input "3" at bounding box center [271, 506] width 41 height 29
click at [286, 508] on input "2" at bounding box center [271, 506] width 41 height 29
type input "1"
click at [286, 508] on input "1" at bounding box center [271, 506] width 41 height 29
click at [486, 567] on button "Done" at bounding box center [477, 566] width 58 height 29
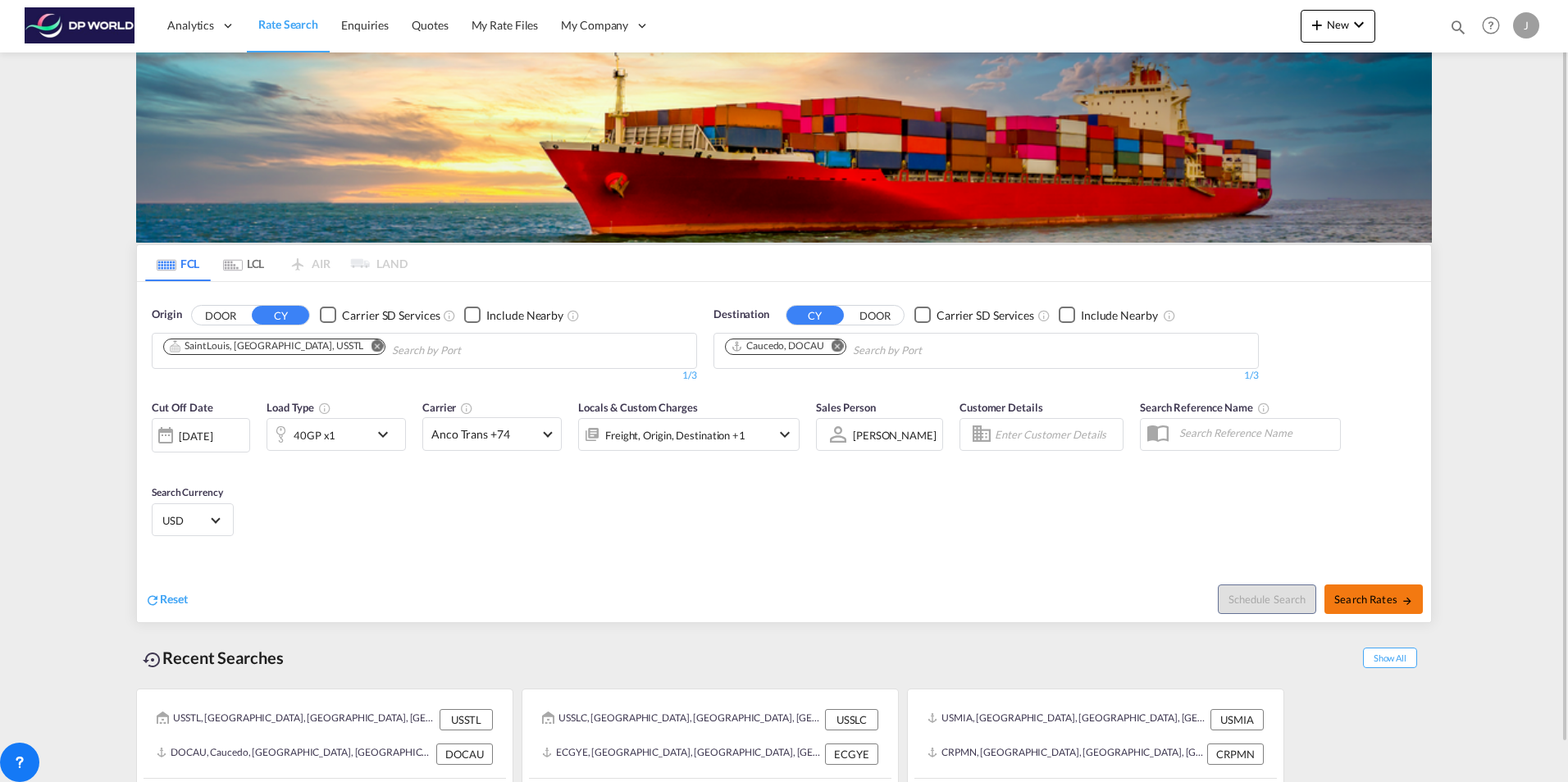
click at [1363, 606] on button "Search Rates" at bounding box center [1373, 599] width 99 height 29
type input "USSTL to DOCAU / 21 Aug 2025"
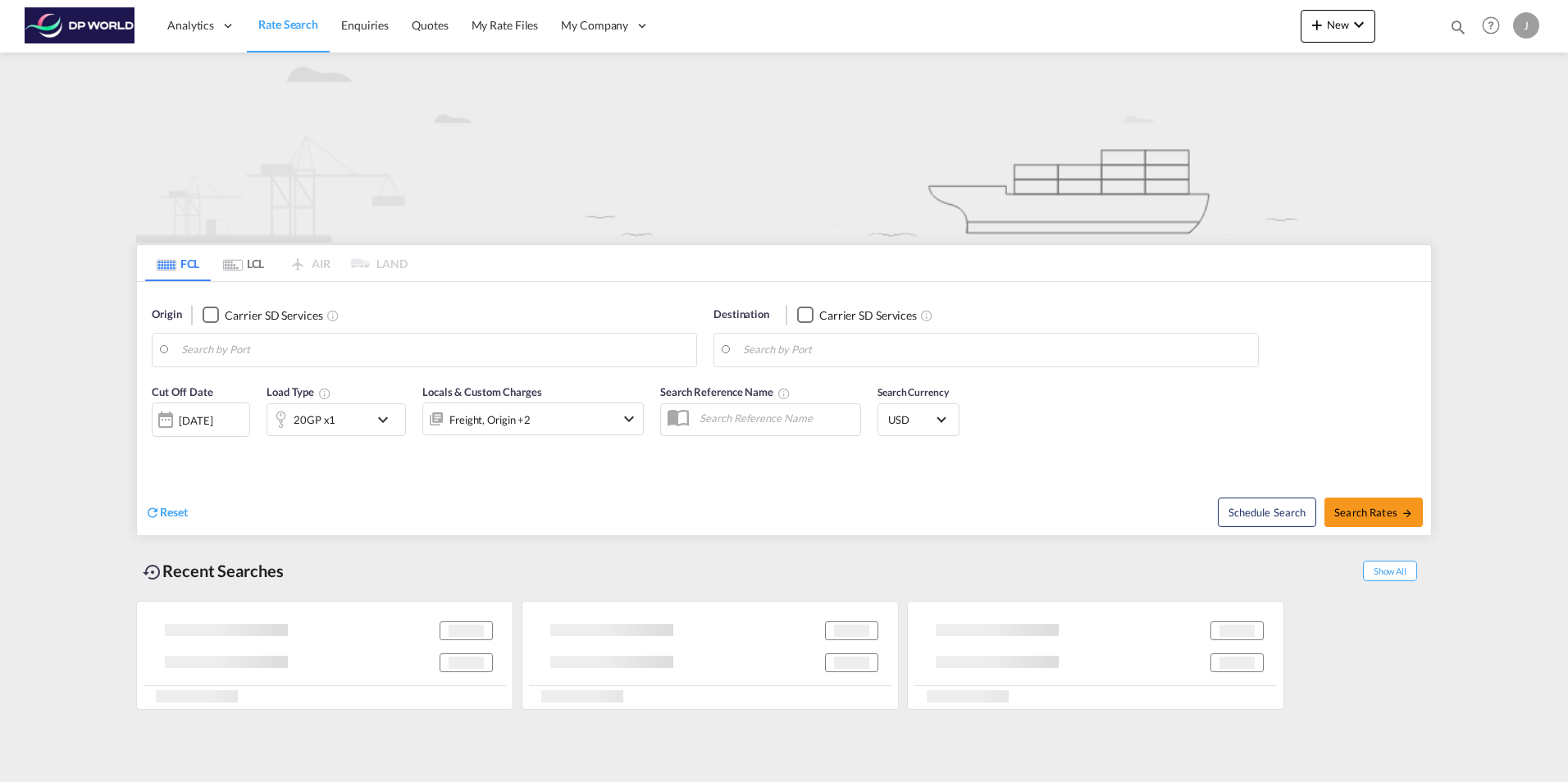
type input "Saint Louis, MO, USSTL"
type input "Caucedo, DOCAU"
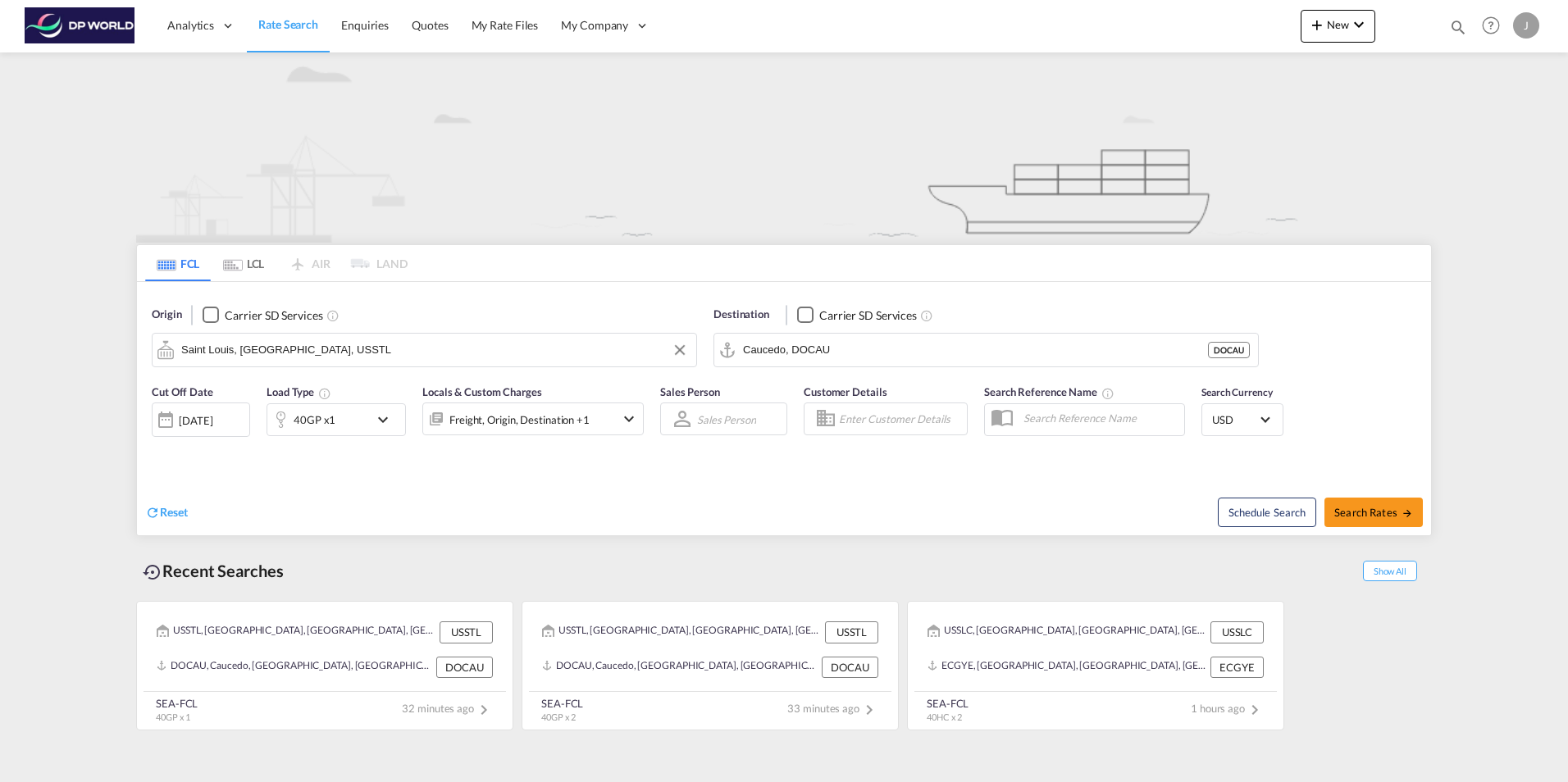
click at [321, 348] on input "Saint Louis, MO, USSTL" at bounding box center [435, 349] width 507 height 24
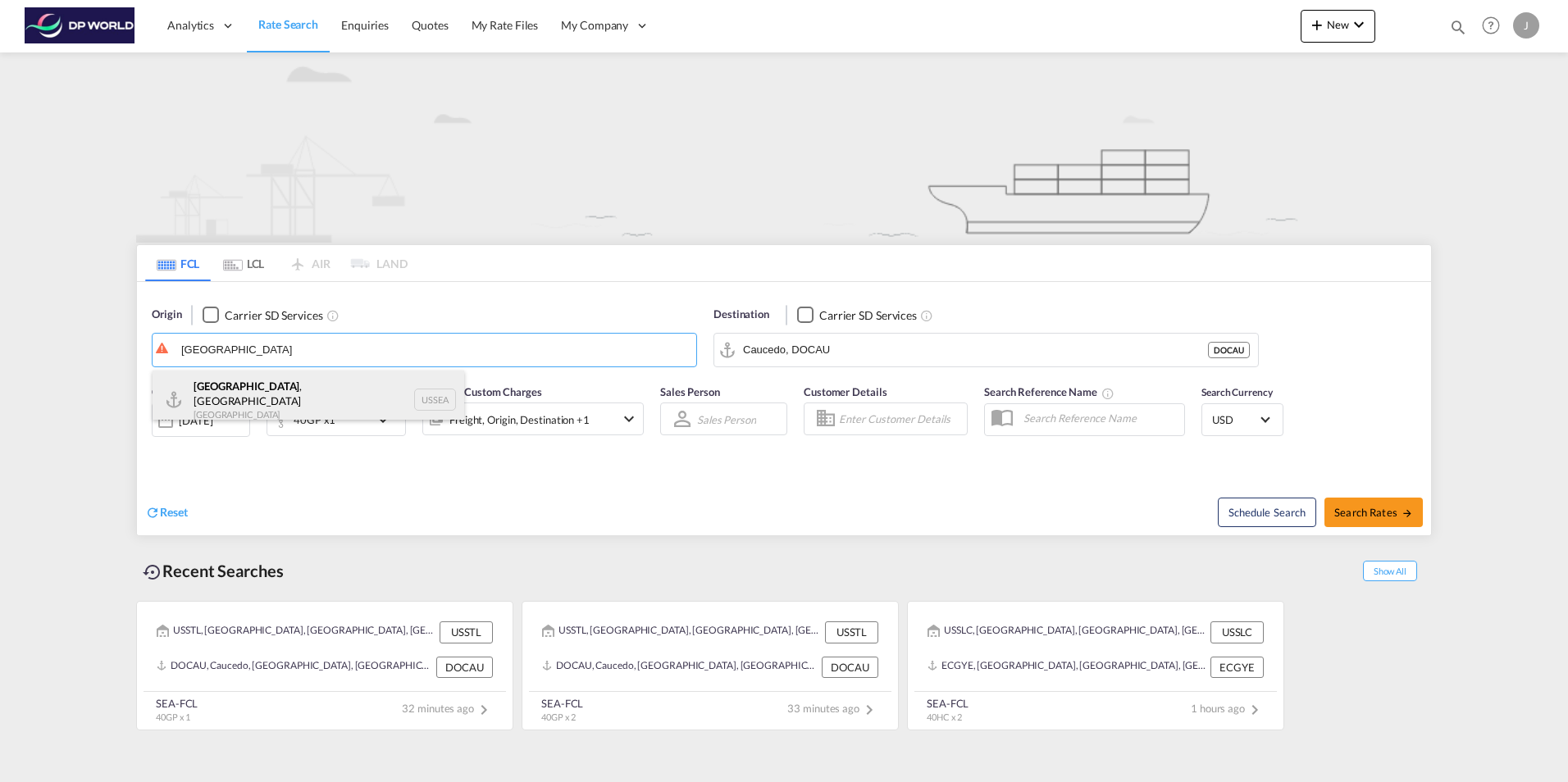
click at [240, 397] on div "Seattle , WA United States USSEA" at bounding box center [308, 400] width 311 height 59
type input "Seattle, WA, USSEA"
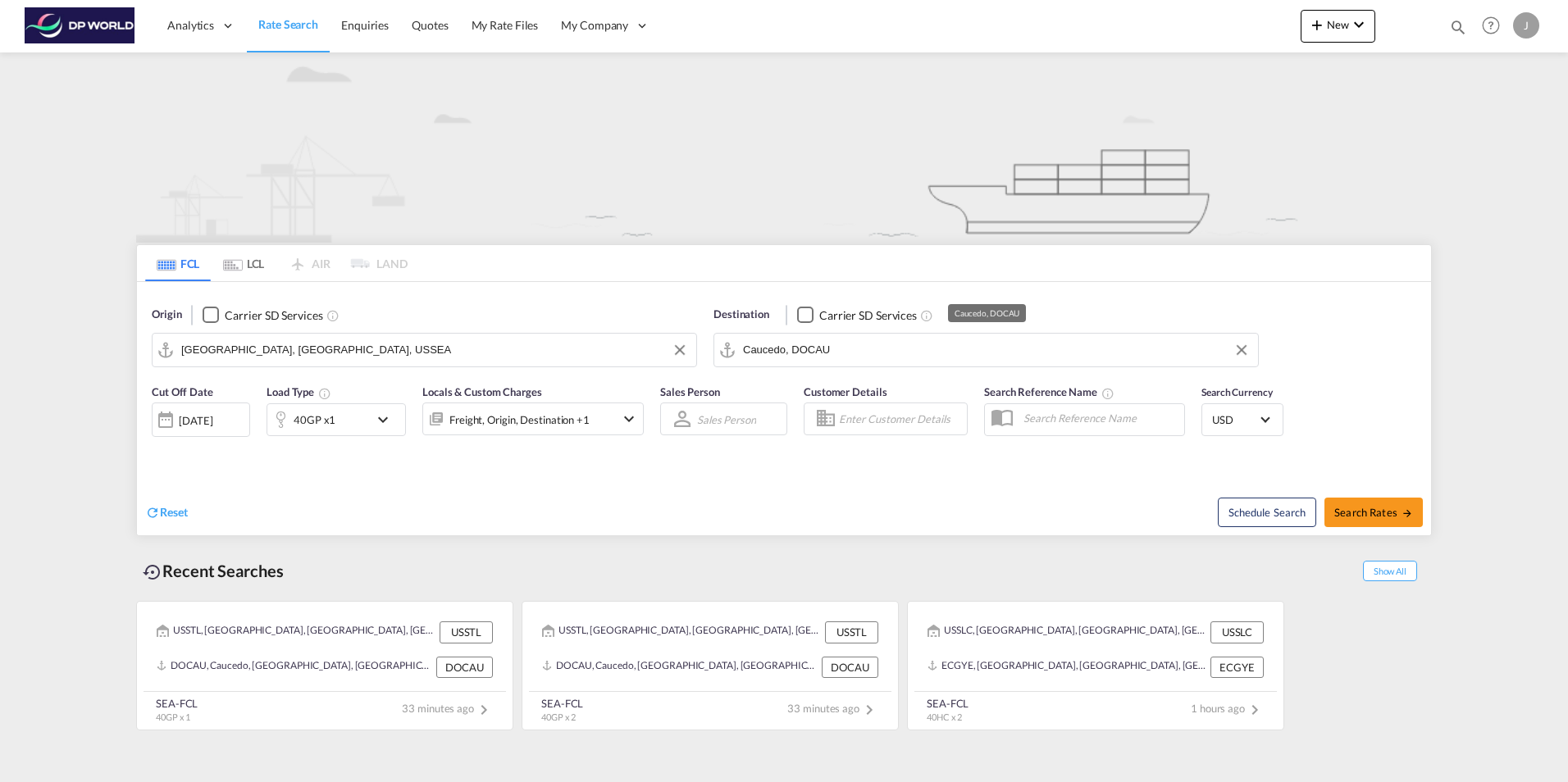
click at [842, 356] on input "Caucedo, DOCAU" at bounding box center [996, 349] width 507 height 24
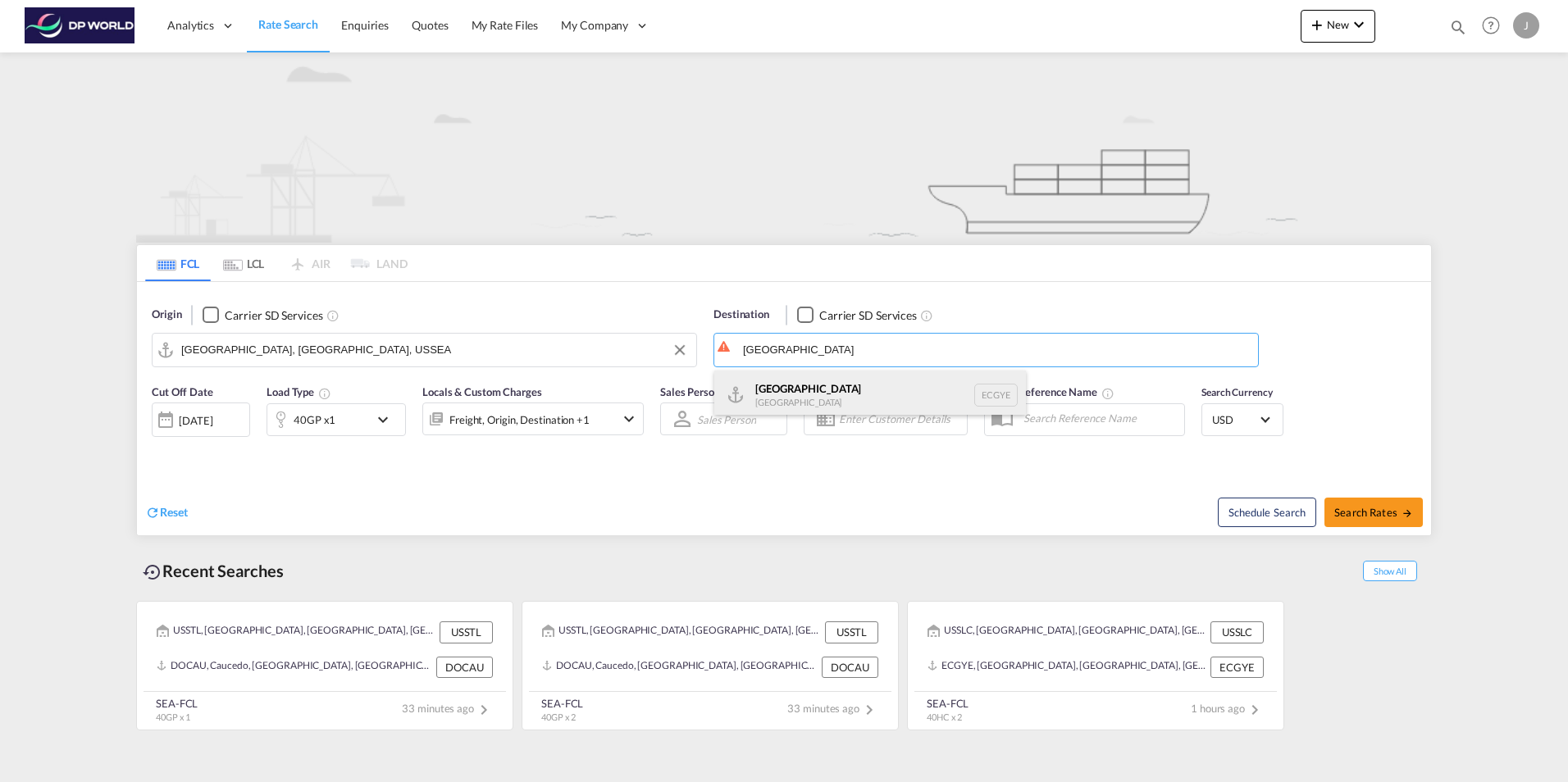
click at [802, 395] on div "Guayaquil Ecuador ECGYE" at bounding box center [870, 395] width 311 height 49
type input "Guayaquil, ECGYE"
click at [212, 421] on div "21 Aug 2025" at bounding box center [196, 420] width 33 height 15
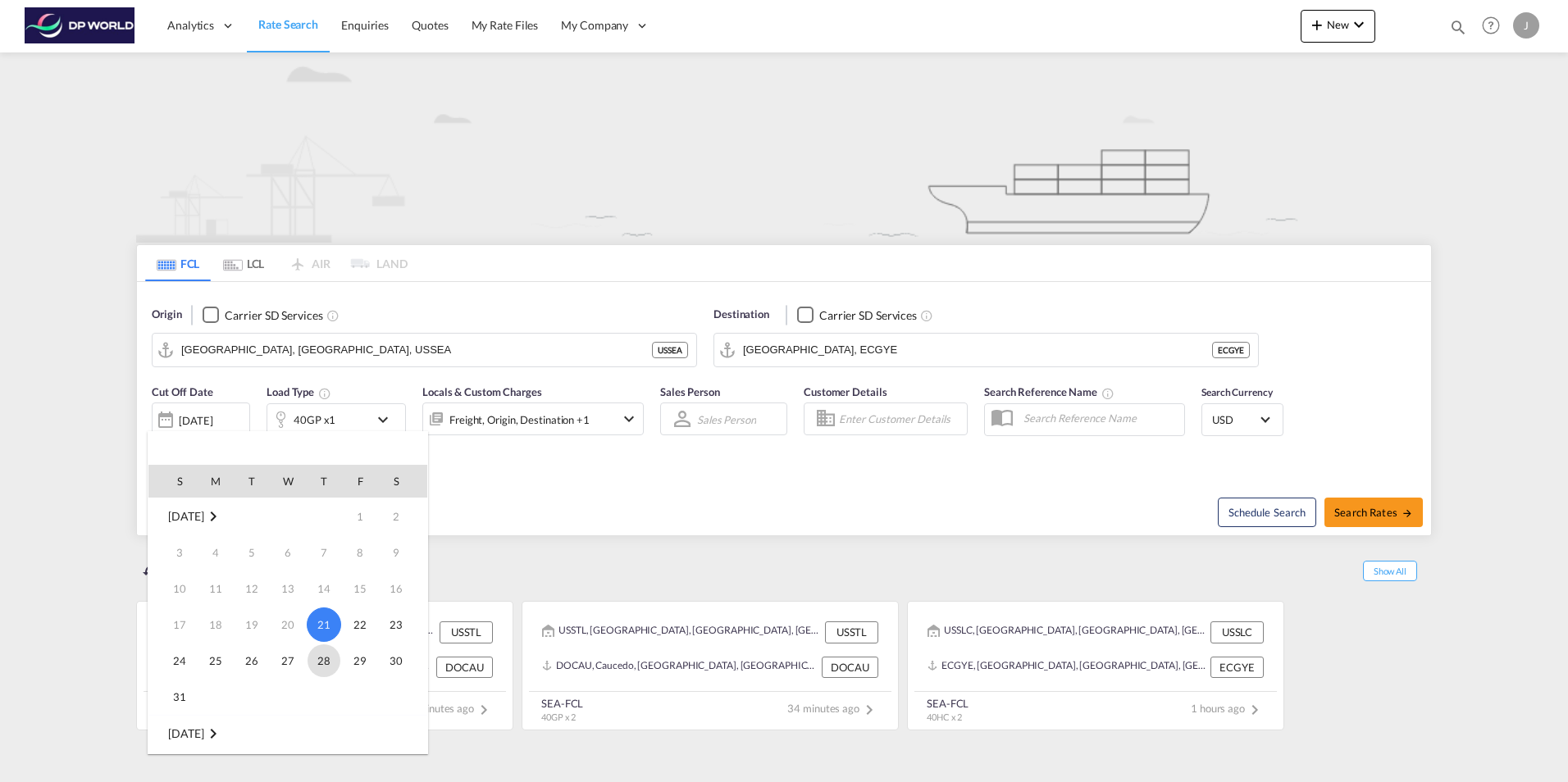
click at [325, 661] on span "28" at bounding box center [324, 662] width 33 height 33
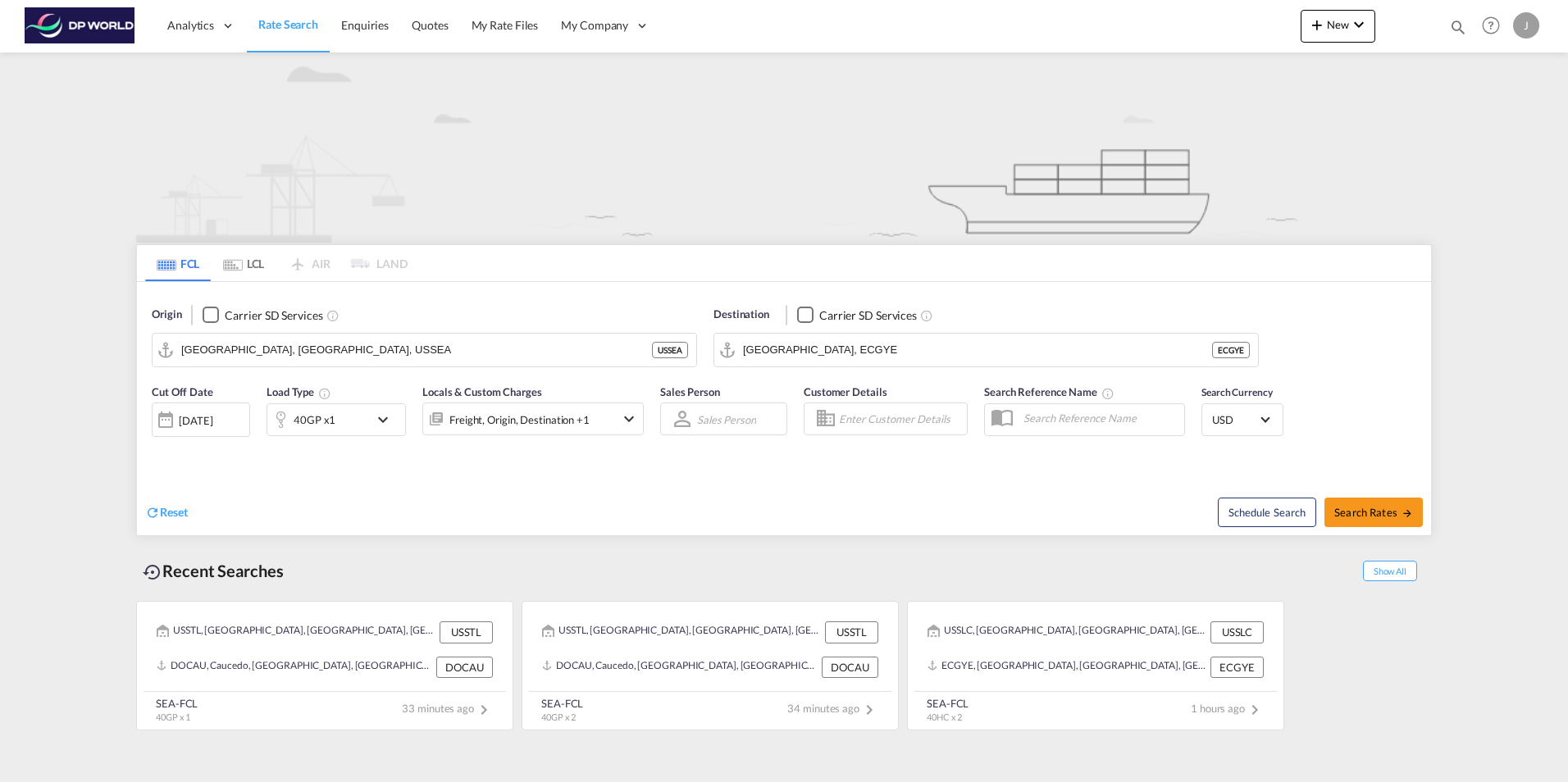
click at [382, 415] on md-icon "icon-chevron-down" at bounding box center [387, 420] width 27 height 20
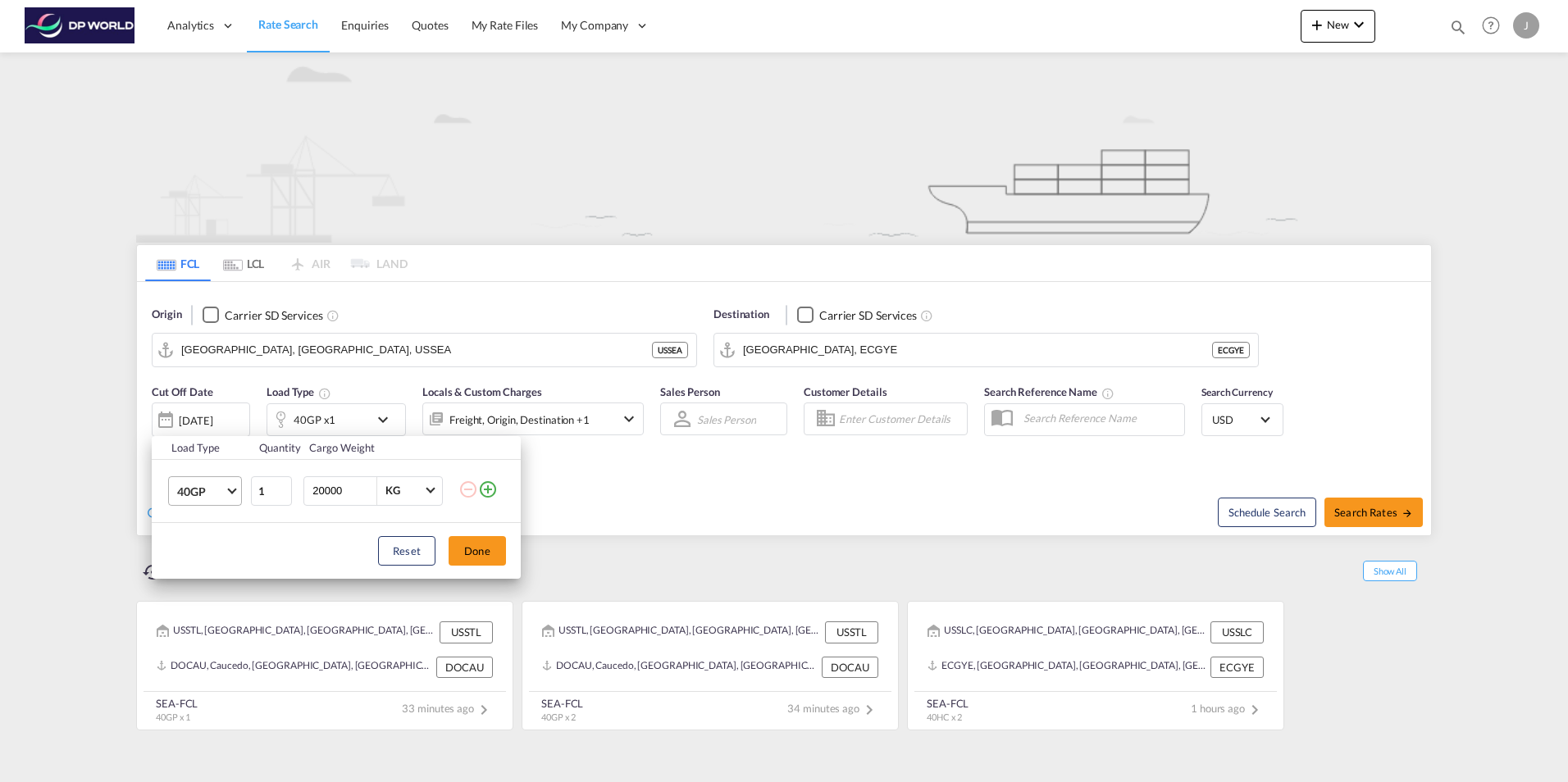
click at [213, 484] on span "40GP" at bounding box center [201, 491] width 48 height 17
click at [201, 532] on div "40HC" at bounding box center [192, 530] width 30 height 17
type input "2"
click at [282, 484] on input "2" at bounding box center [271, 491] width 41 height 29
click at [487, 549] on button "Done" at bounding box center [477, 551] width 58 height 29
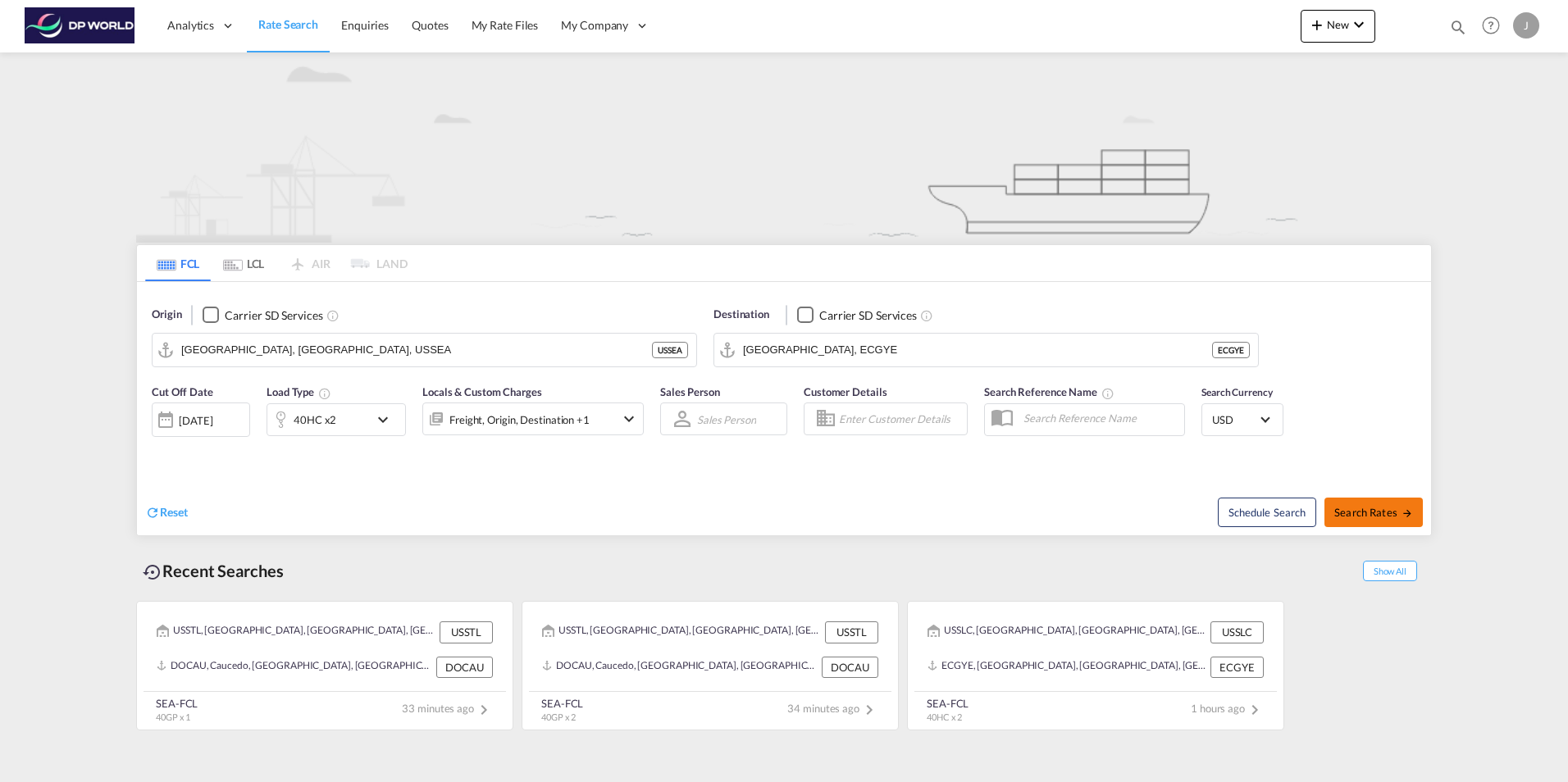
click at [1392, 513] on span "Search Rates" at bounding box center [1373, 512] width 78 height 13
type input "USSEA to ECGYE / 28 Aug 2025"
